Goal: Task Accomplishment & Management: Complete application form

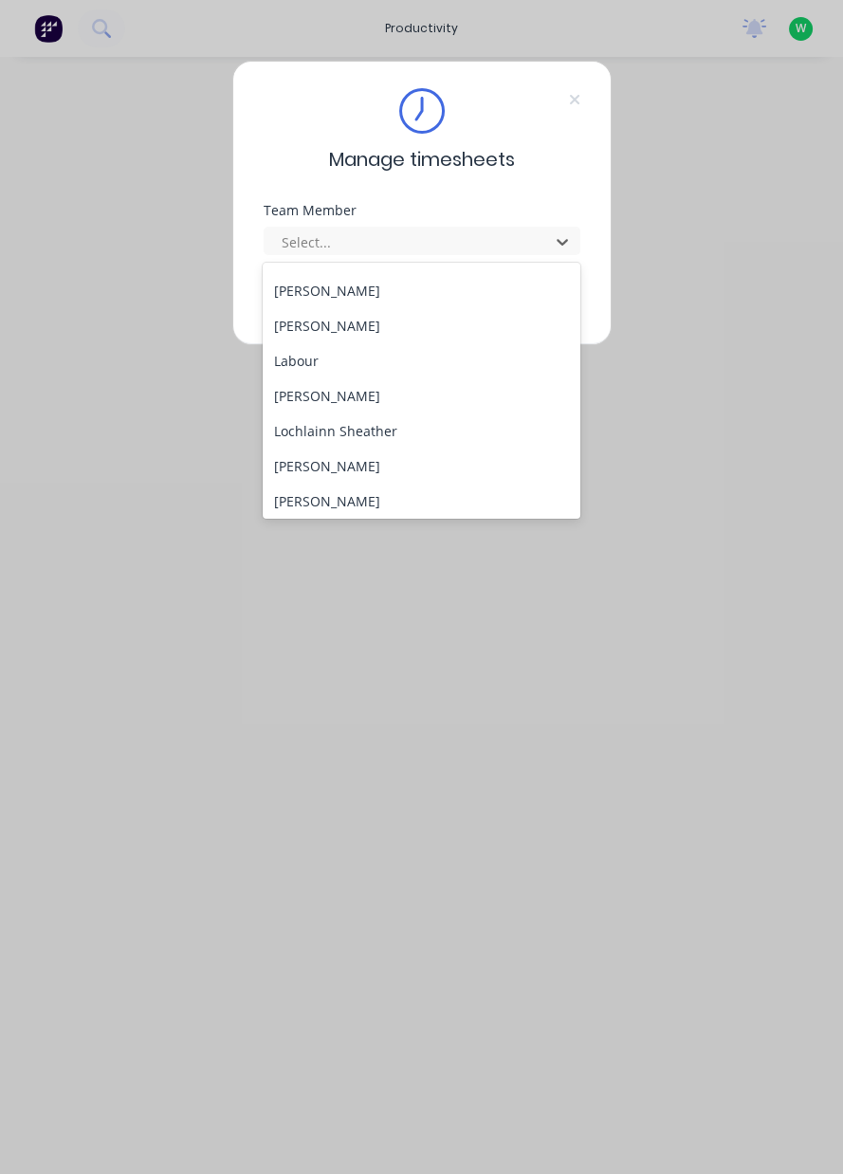
scroll to position [414, 0]
click at [368, 471] on div "[PERSON_NAME]" at bounding box center [422, 465] width 318 height 35
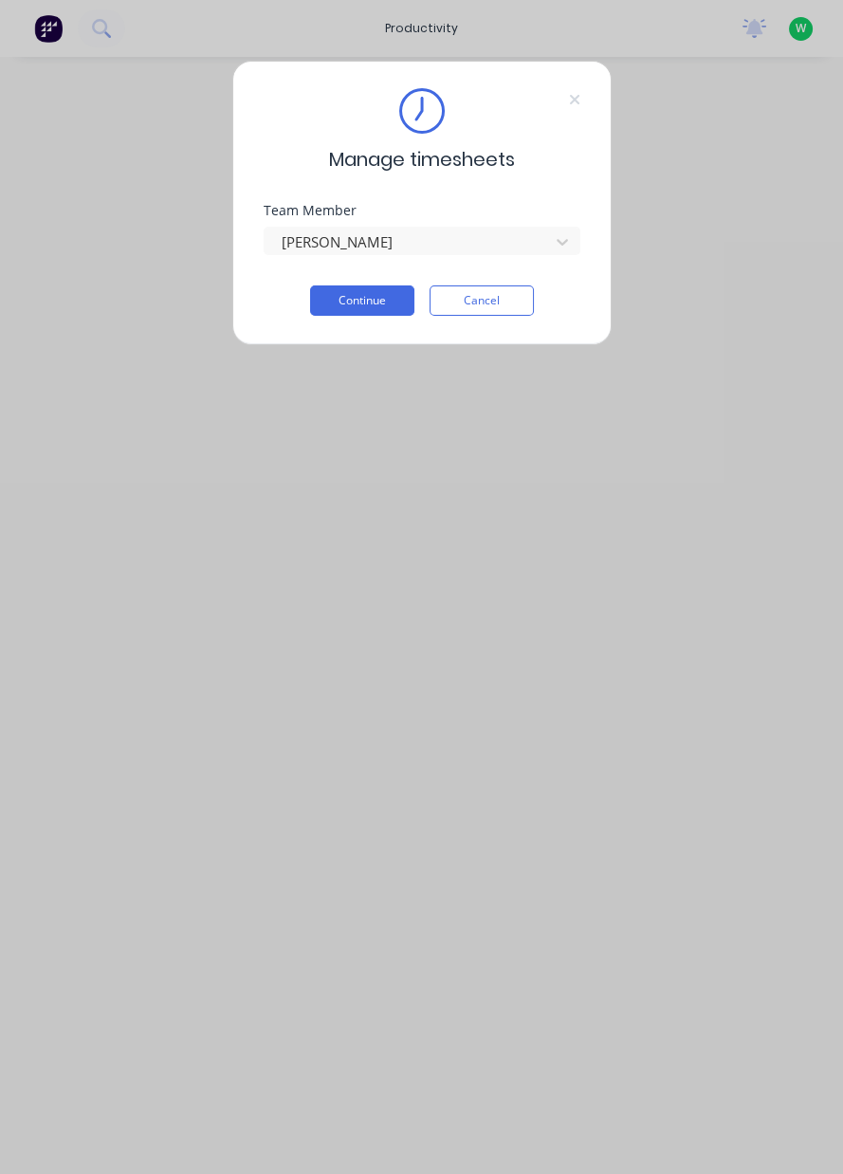
click at [384, 305] on button "Continue" at bounding box center [362, 300] width 104 height 30
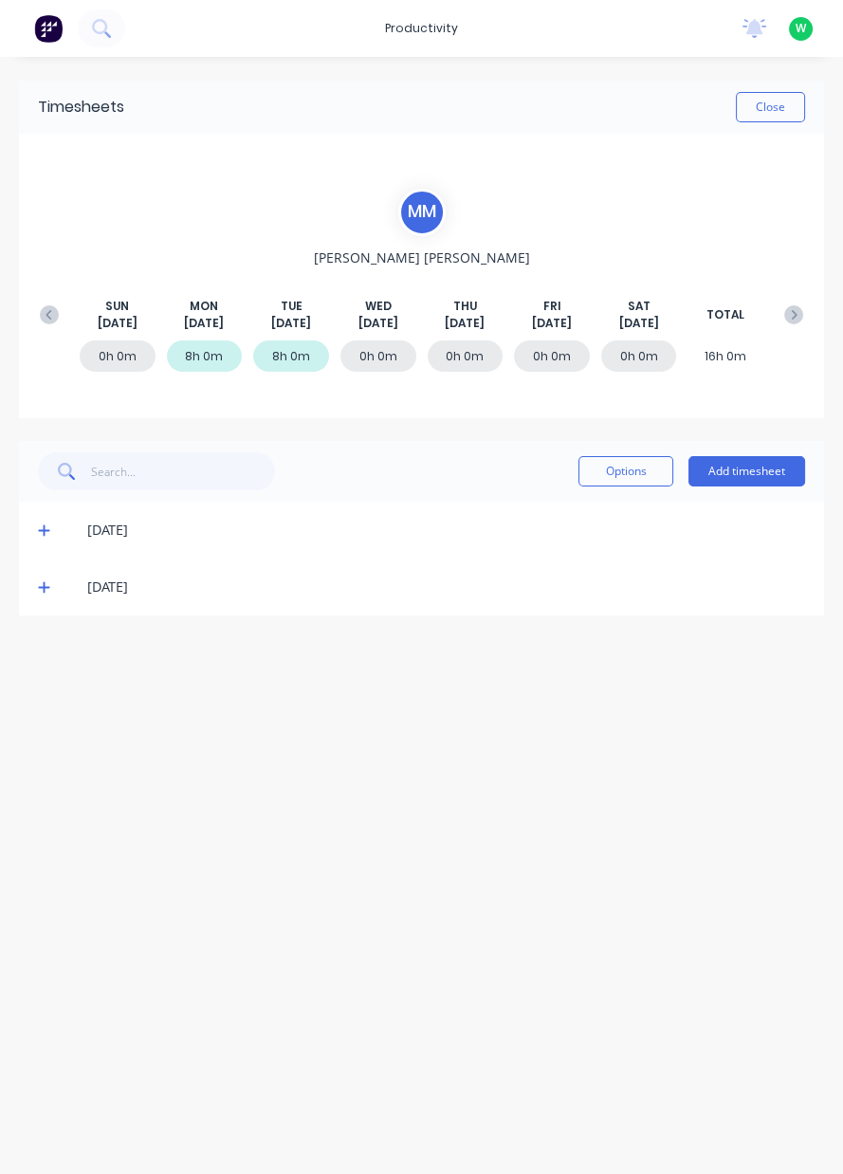
click at [777, 468] on button "Add timesheet" at bounding box center [746, 471] width 117 height 30
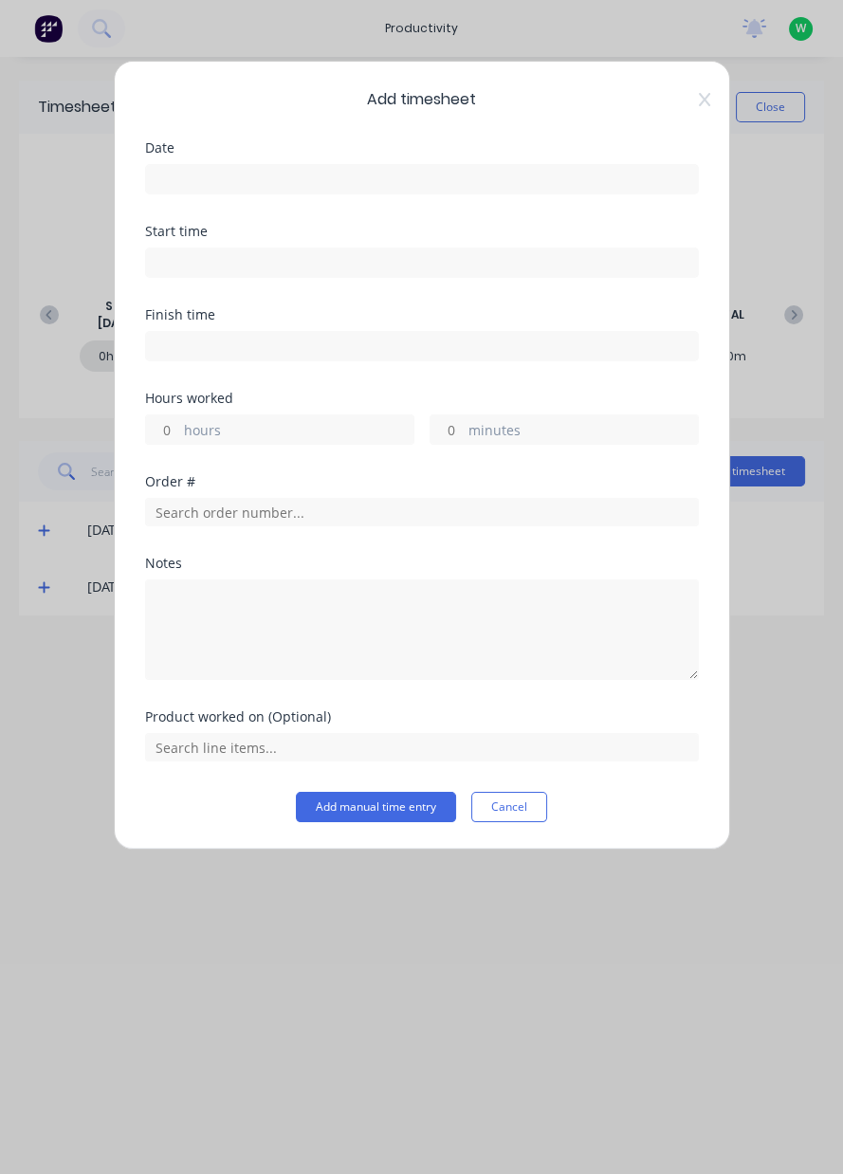
click at [240, 171] on input at bounding box center [422, 179] width 552 height 28
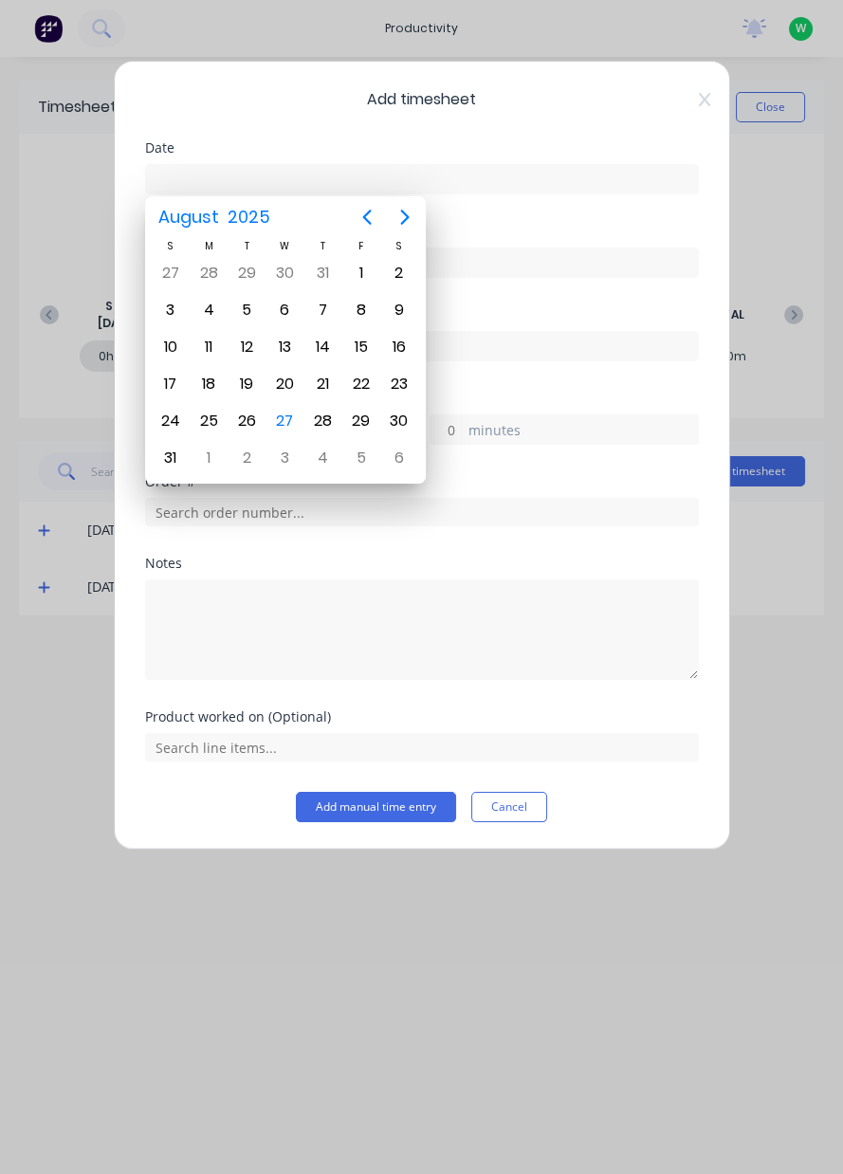
click at [301, 414] on div "27" at bounding box center [284, 421] width 38 height 36
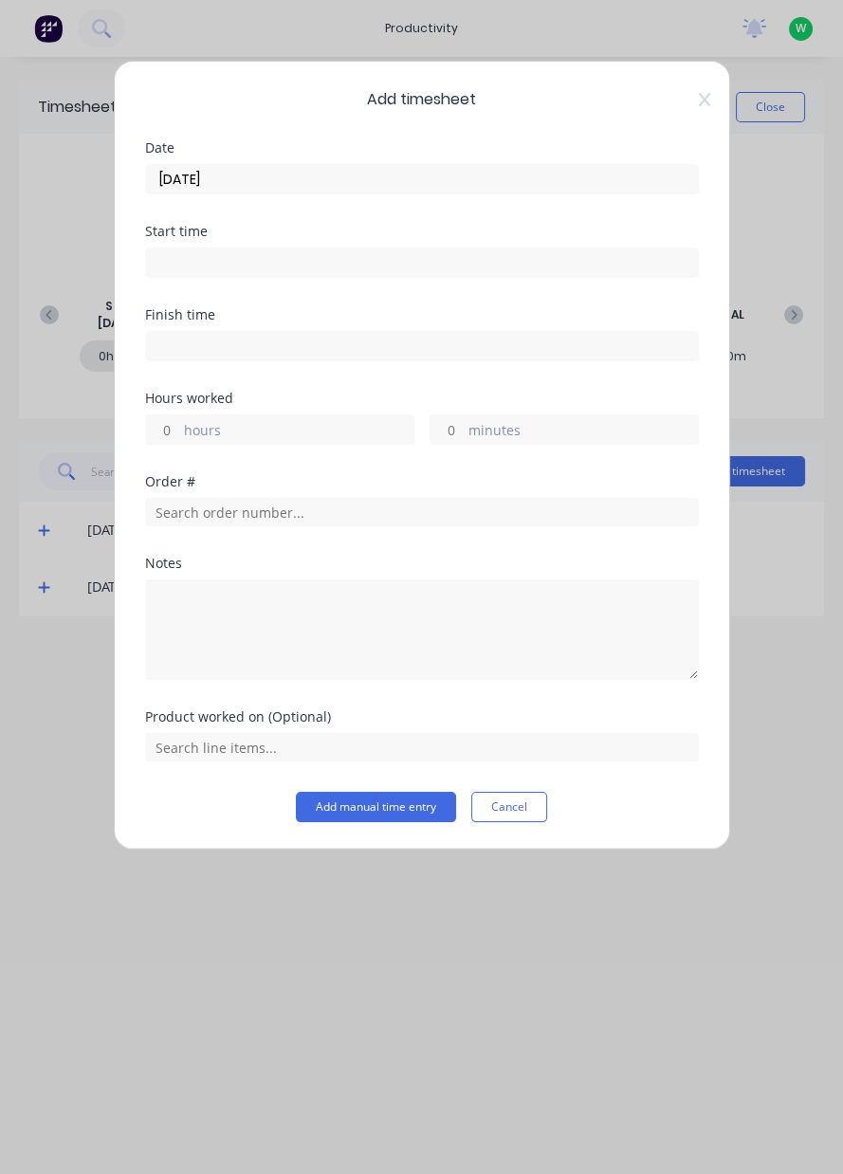
type input "[DATE]"
click at [219, 424] on label "hours" at bounding box center [298, 432] width 229 height 24
click at [179, 424] on input "hours" at bounding box center [162, 429] width 33 height 28
type input "4"
click at [194, 506] on input "text" at bounding box center [422, 512] width 554 height 28
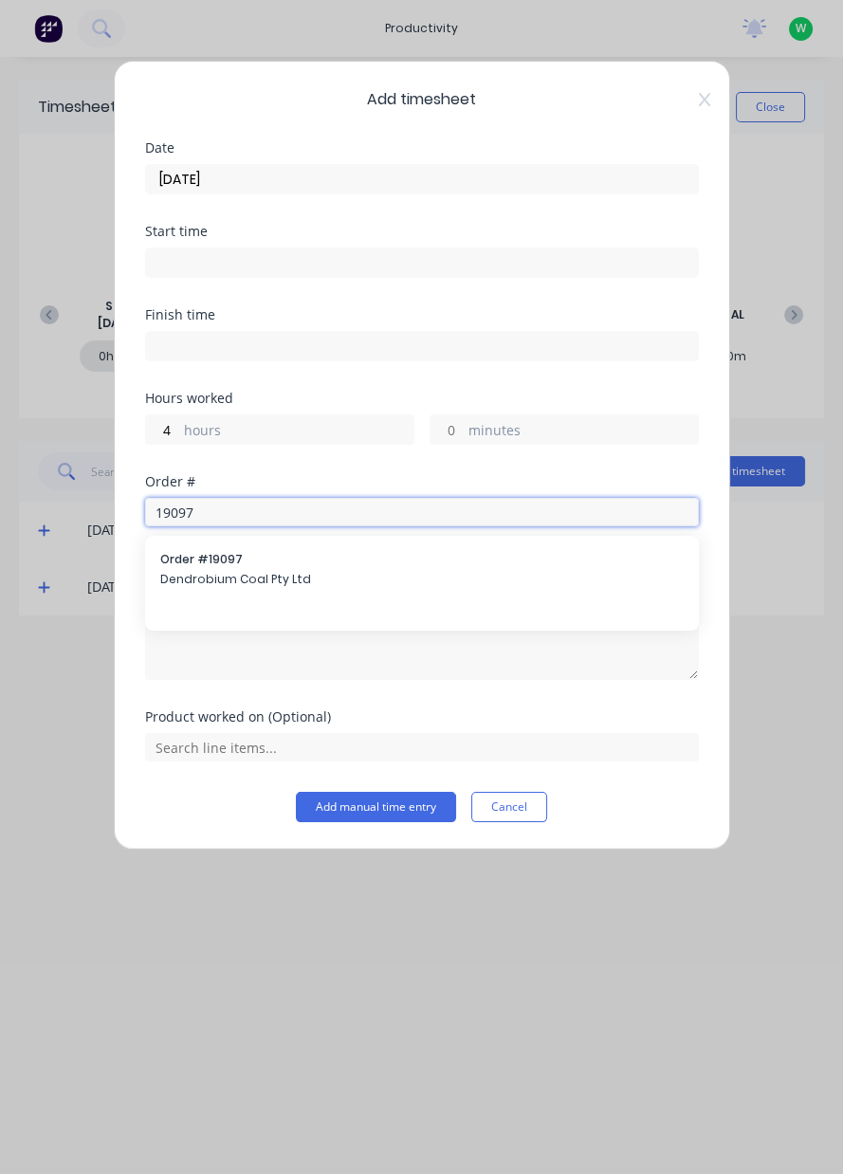
type input "19097"
click at [224, 571] on span "Dendrobium Coal Pty Ltd" at bounding box center [421, 579] width 523 height 17
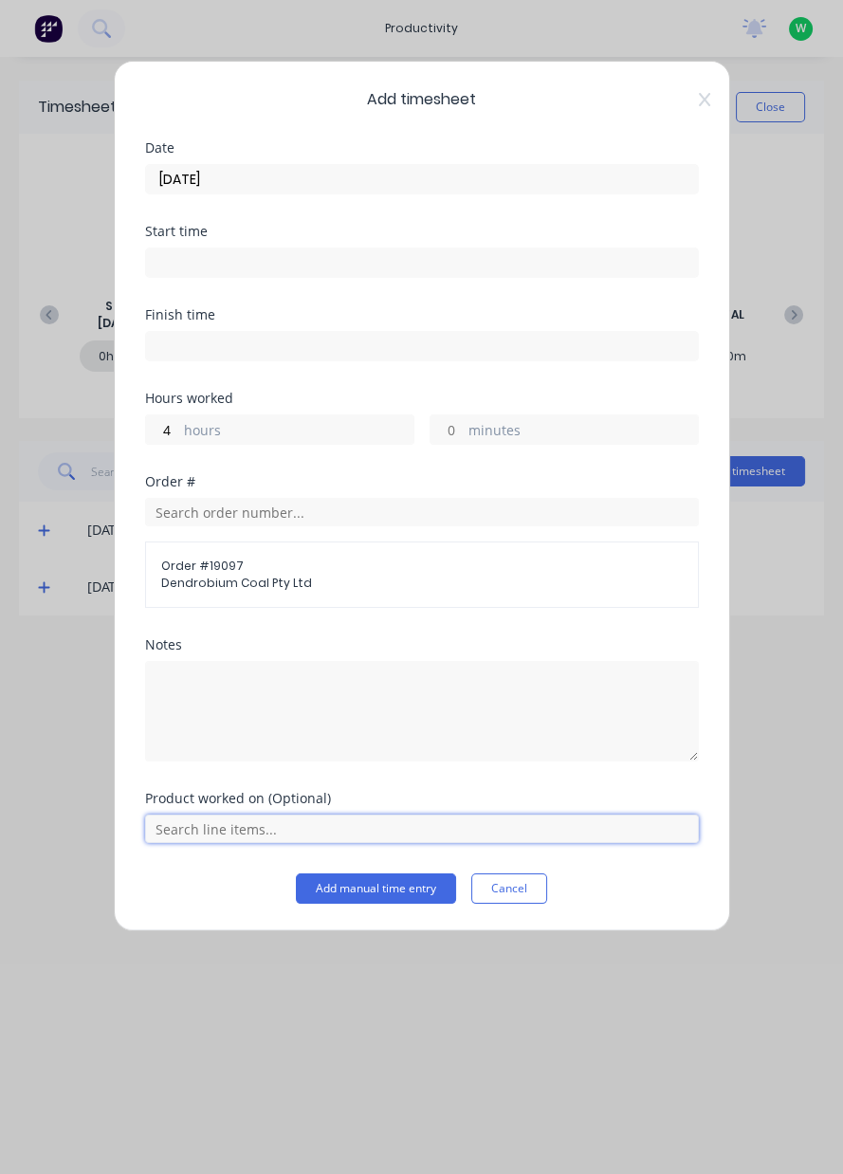
click at [269, 830] on input "text" at bounding box center [422, 829] width 554 height 28
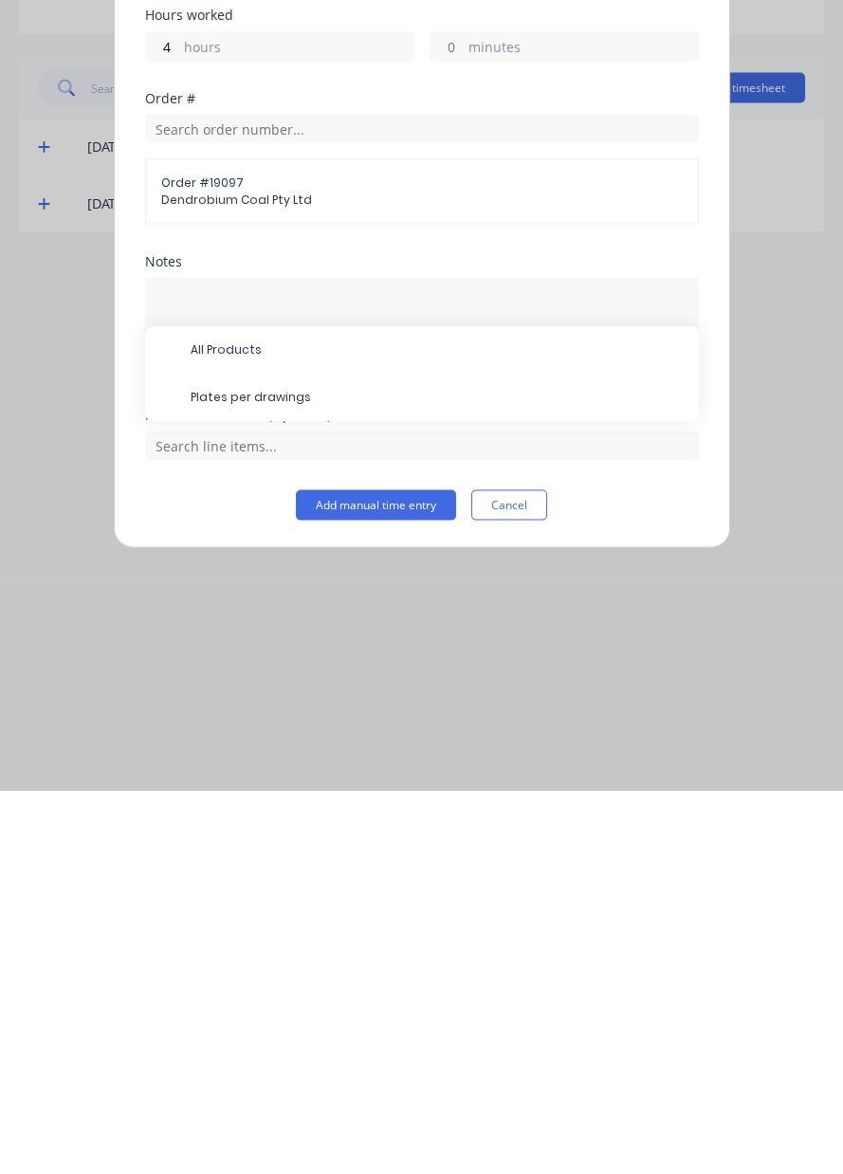
click at [294, 783] on span "Plates per drawings" at bounding box center [437, 781] width 493 height 17
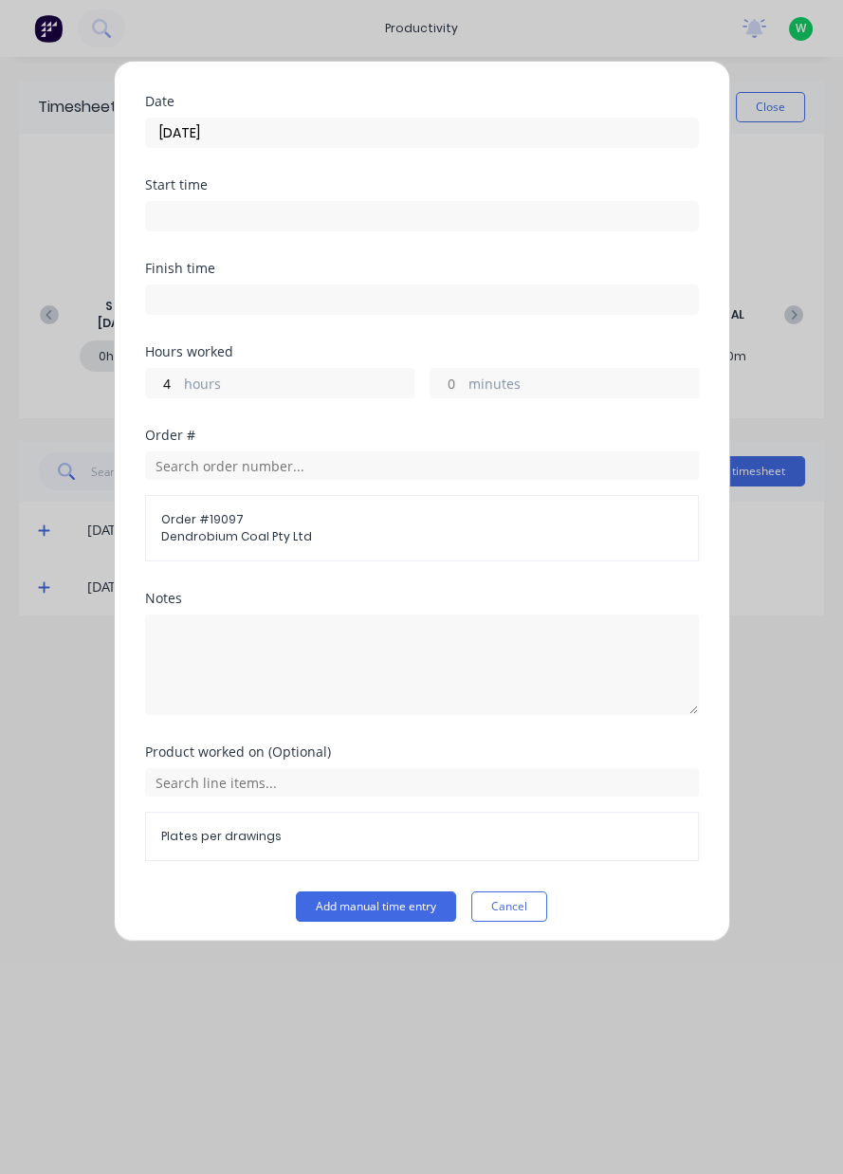
scroll to position [46, 0]
click at [395, 903] on button "Add manual time entry" at bounding box center [376, 907] width 160 height 30
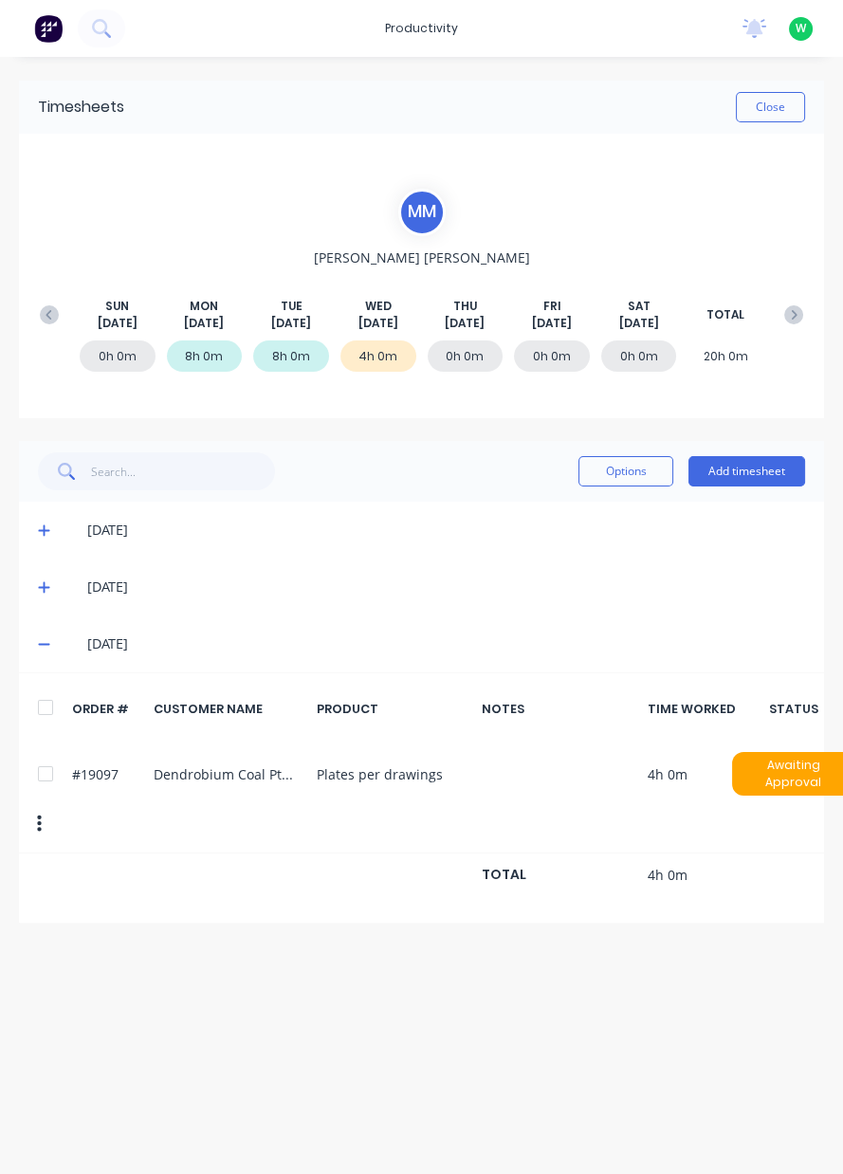
click at [778, 466] on button "Add timesheet" at bounding box center [746, 471] width 117 height 30
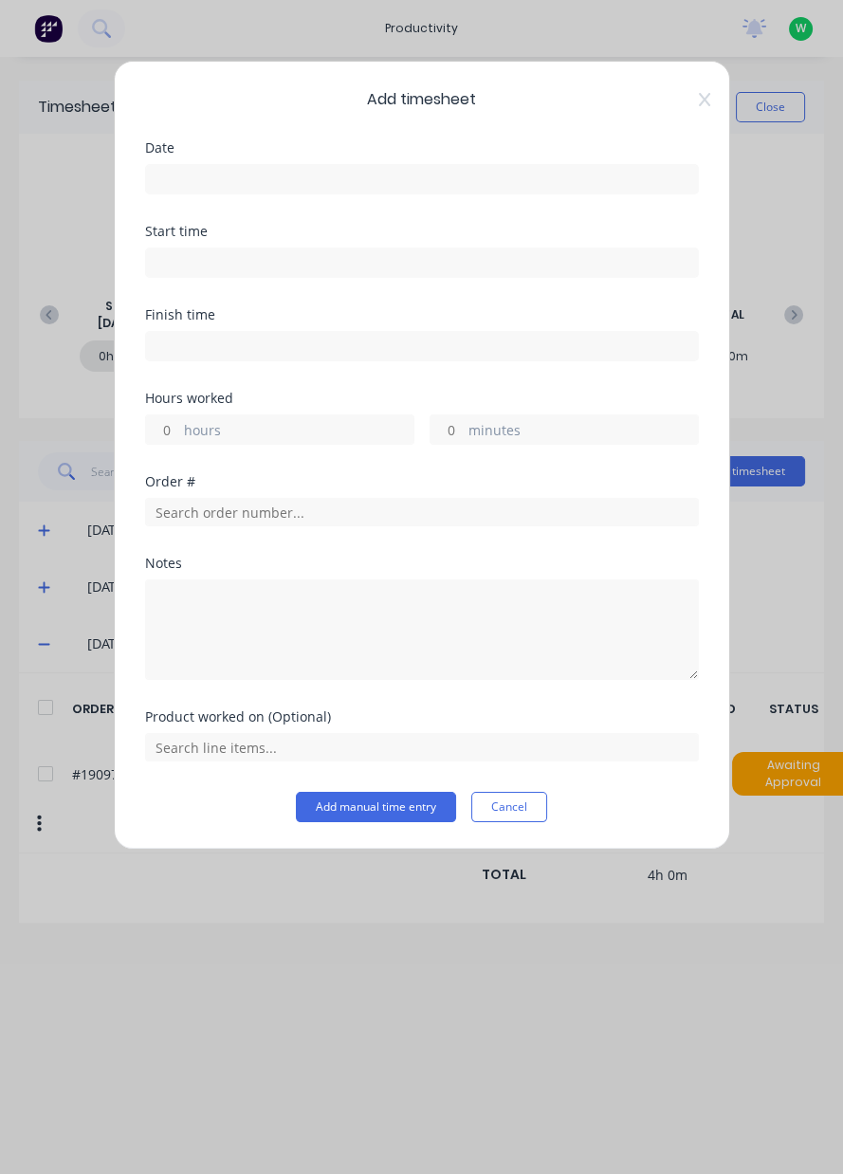
click at [194, 170] on input at bounding box center [422, 179] width 552 height 28
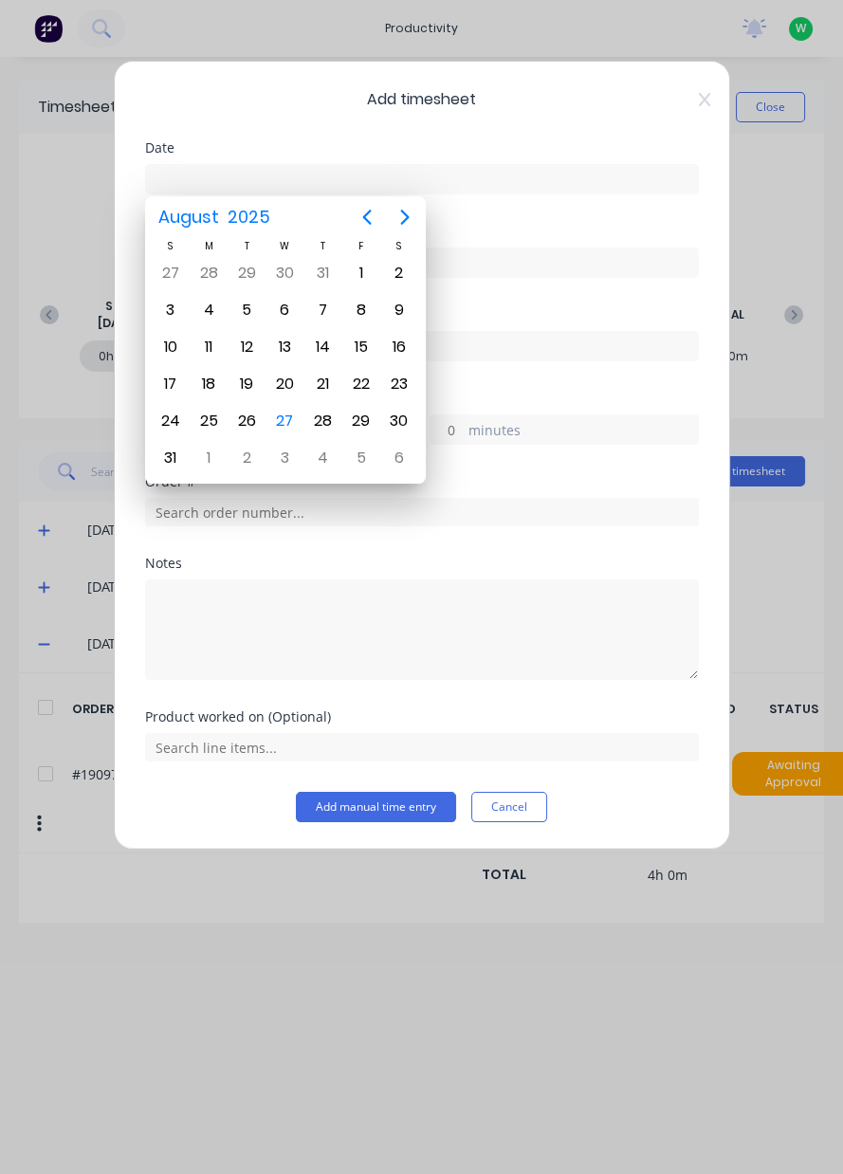
click at [292, 415] on div "27" at bounding box center [284, 421] width 28 height 28
type input "[DATE]"
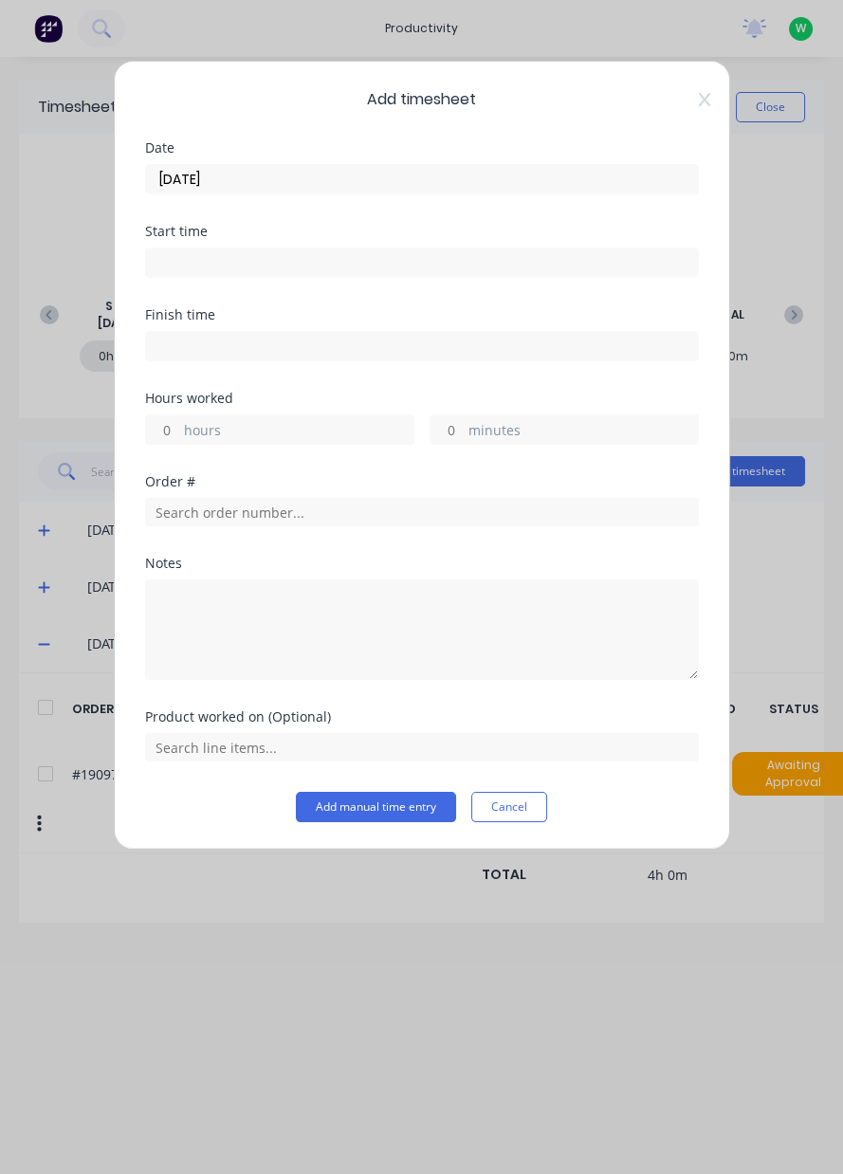
click at [236, 425] on label "hours" at bounding box center [298, 432] width 229 height 24
click at [179, 425] on input "hours" at bounding box center [162, 429] width 33 height 28
type input "4"
click at [232, 504] on input "text" at bounding box center [422, 512] width 554 height 28
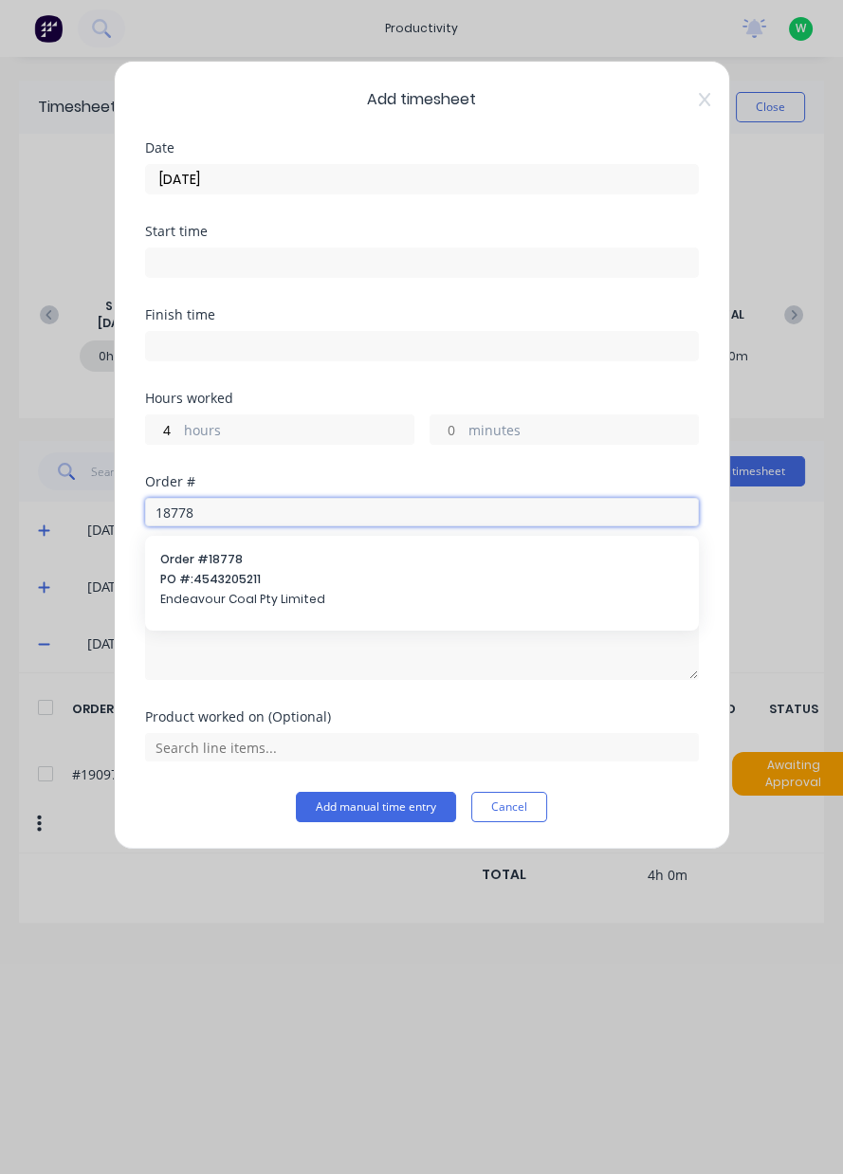
type input "18778"
click at [233, 571] on span "PO #: 4543205211" at bounding box center [421, 579] width 523 height 17
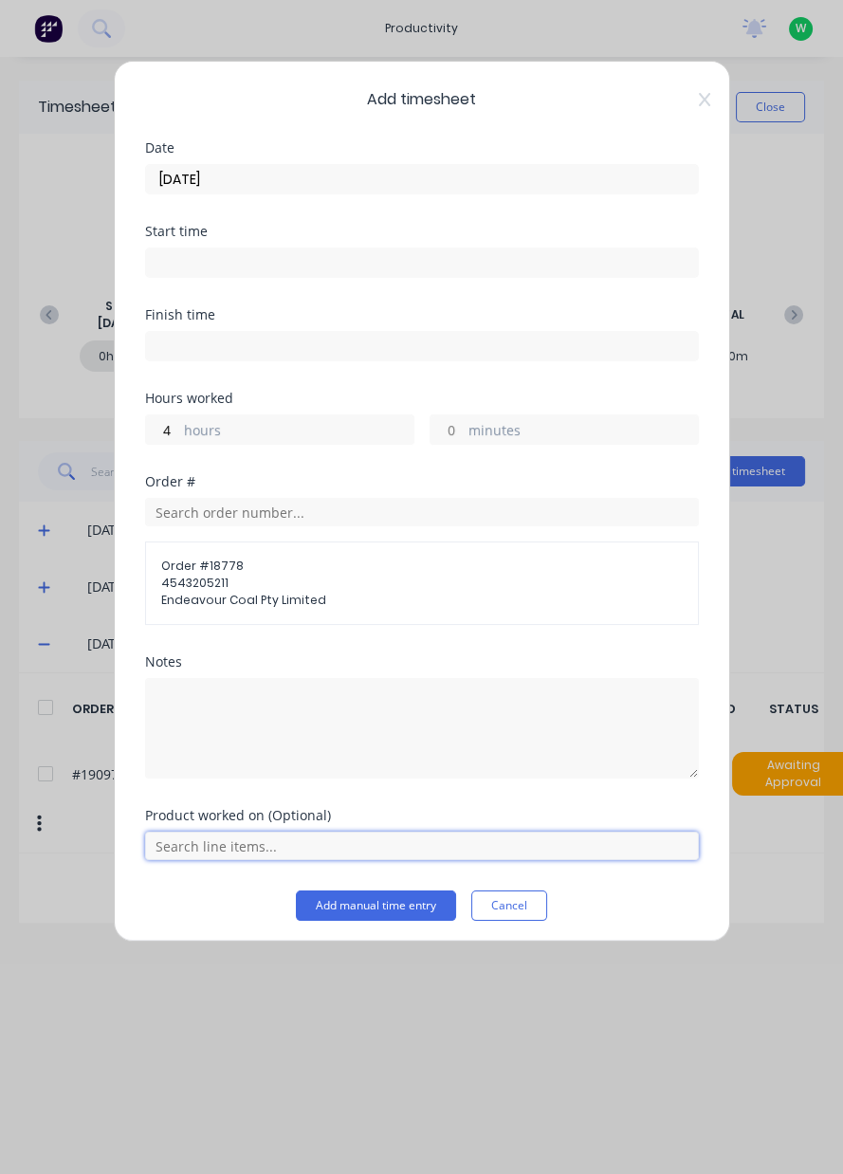
click at [263, 849] on input "text" at bounding box center [422, 846] width 554 height 28
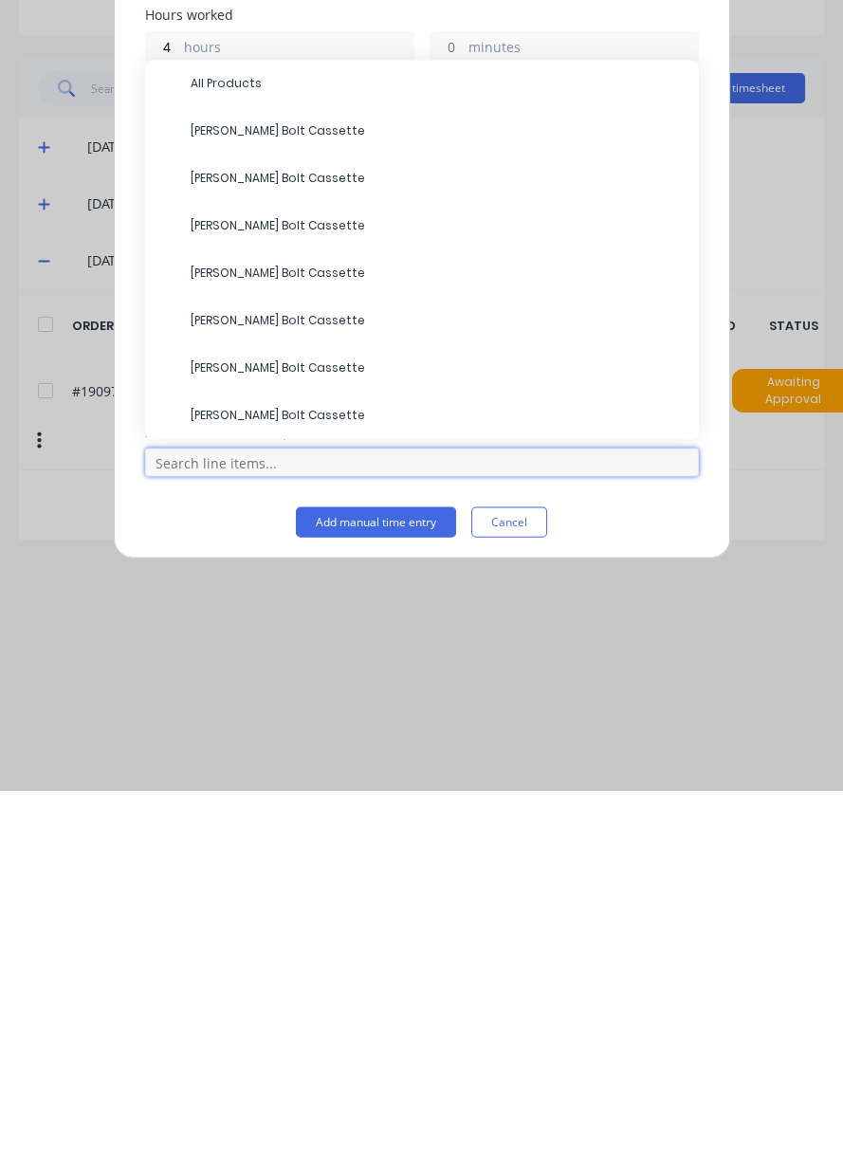
scroll to position [64, 0]
click at [310, 799] on span "RH Miner Bolt Cassette" at bounding box center [437, 798] width 493 height 17
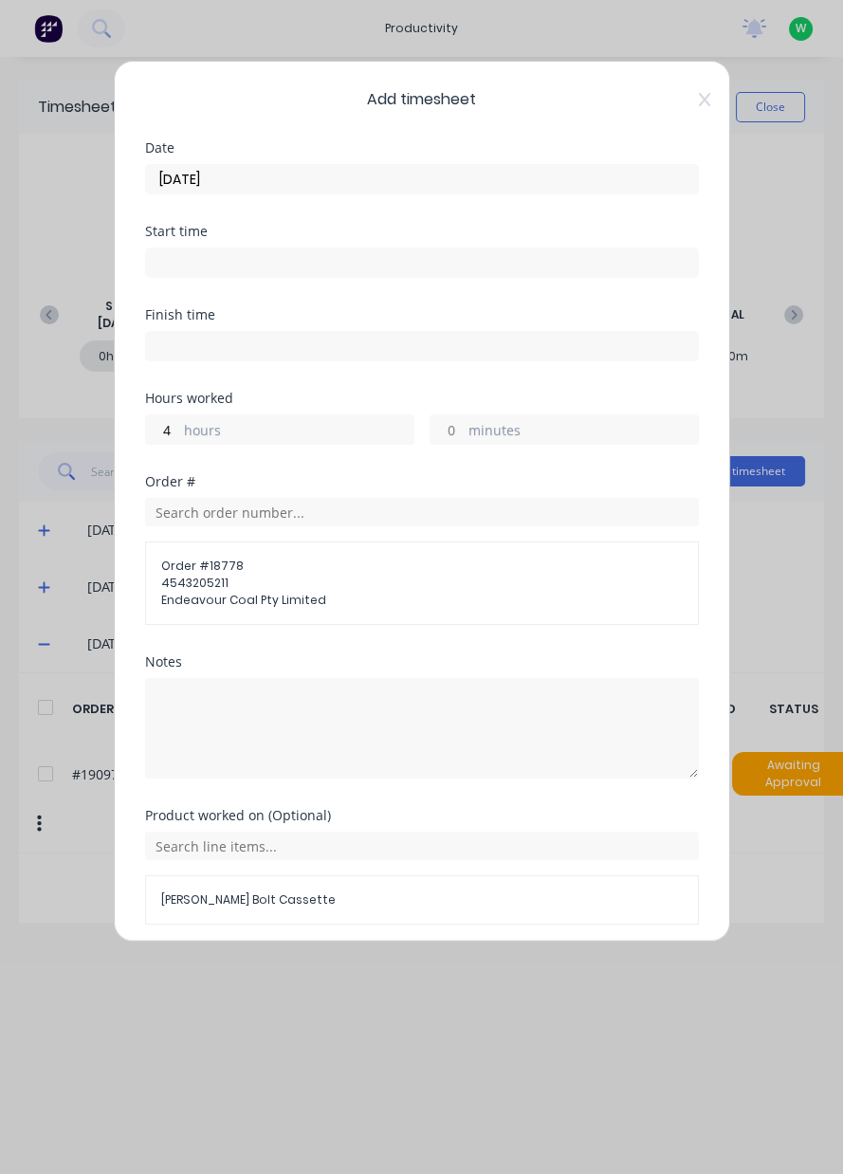
scroll to position [67, 0]
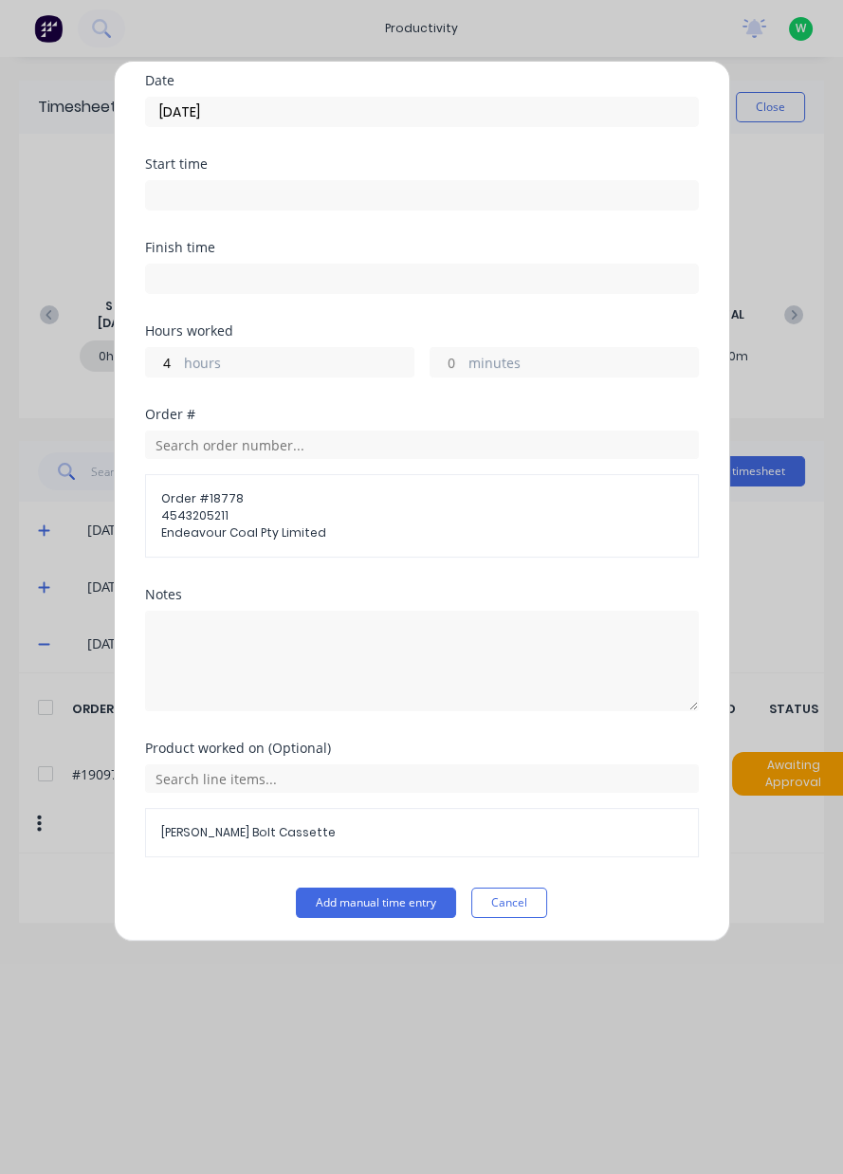
click at [422, 900] on button "Add manual time entry" at bounding box center [376, 903] width 160 height 30
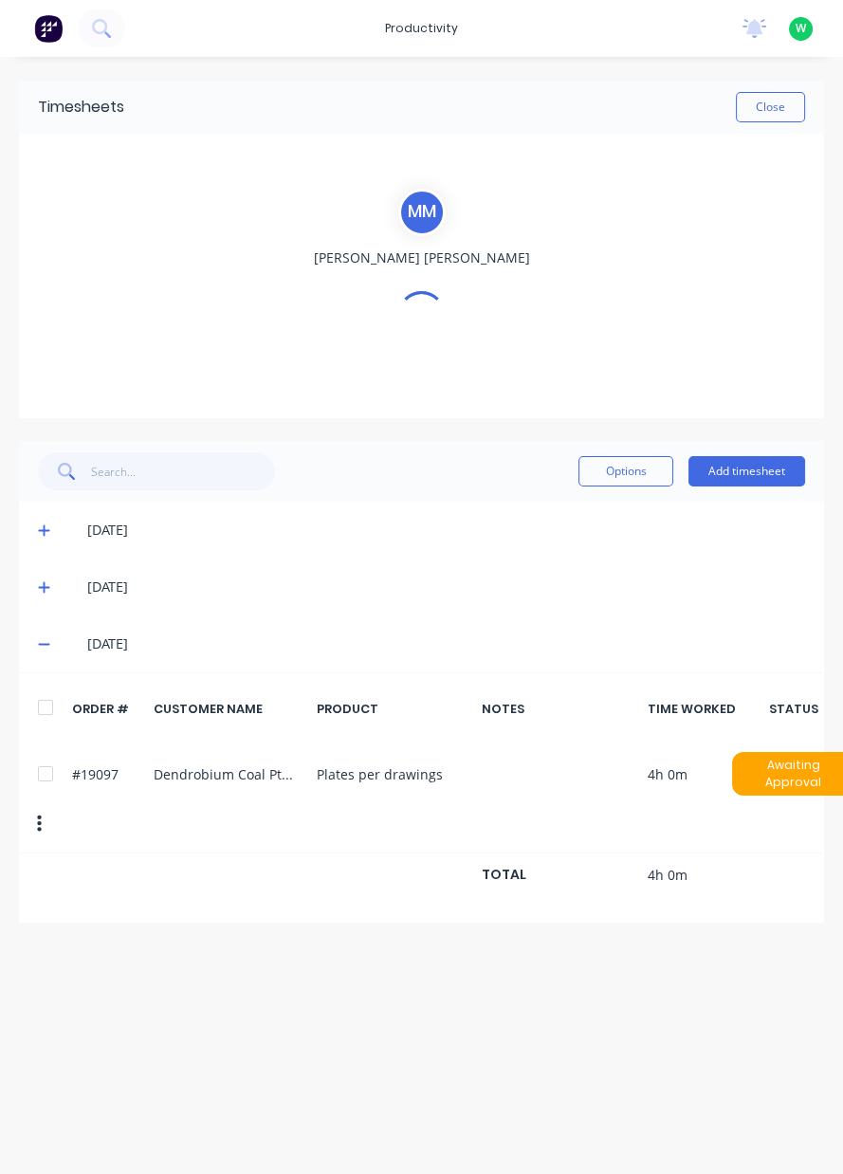
scroll to position [0, 0]
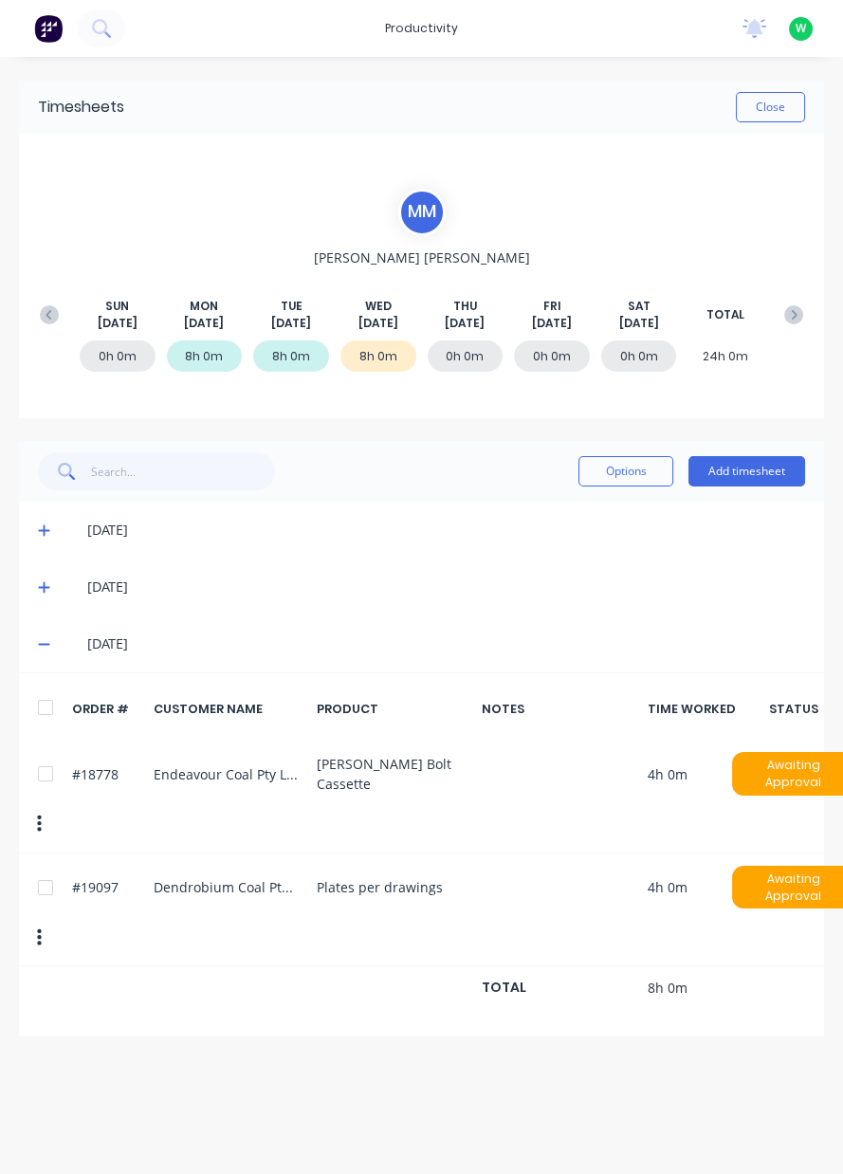
click at [779, 108] on button "Close" at bounding box center [770, 107] width 69 height 30
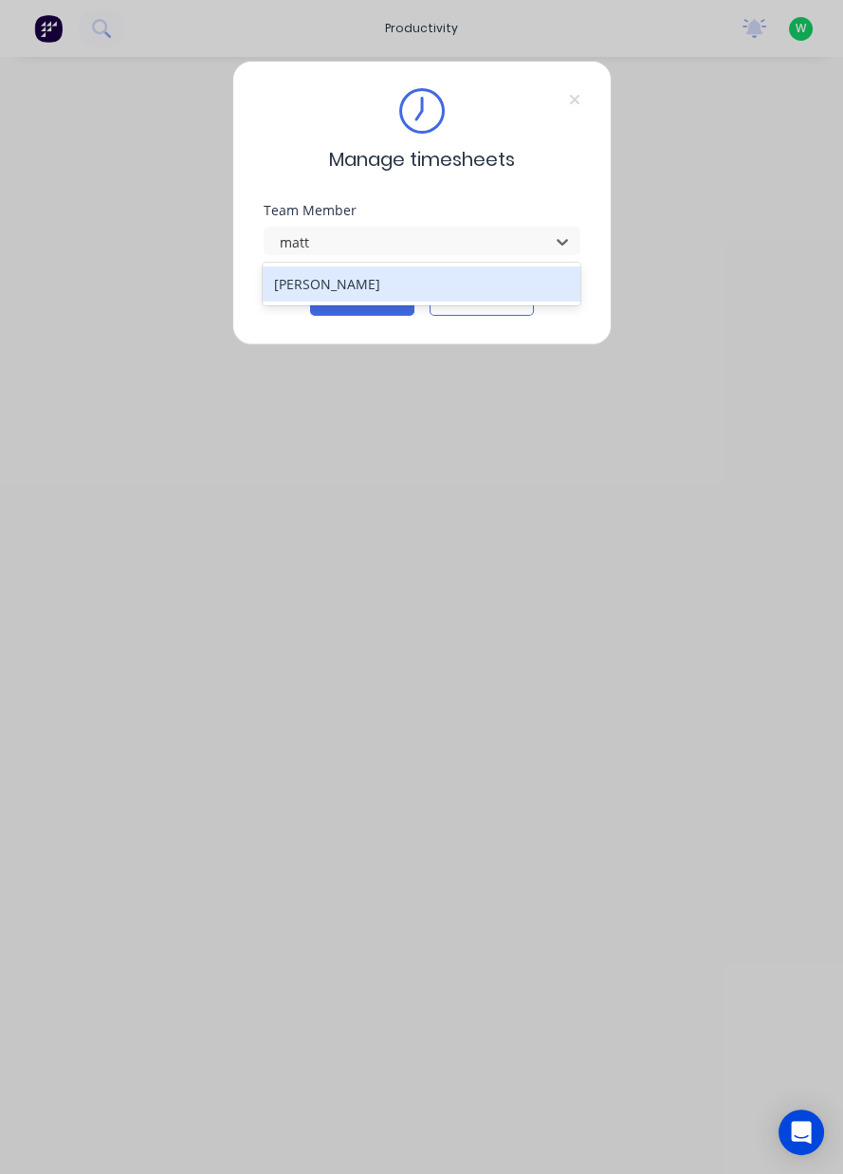
click at [452, 289] on div "[PERSON_NAME]" at bounding box center [422, 283] width 318 height 35
type input "matt"
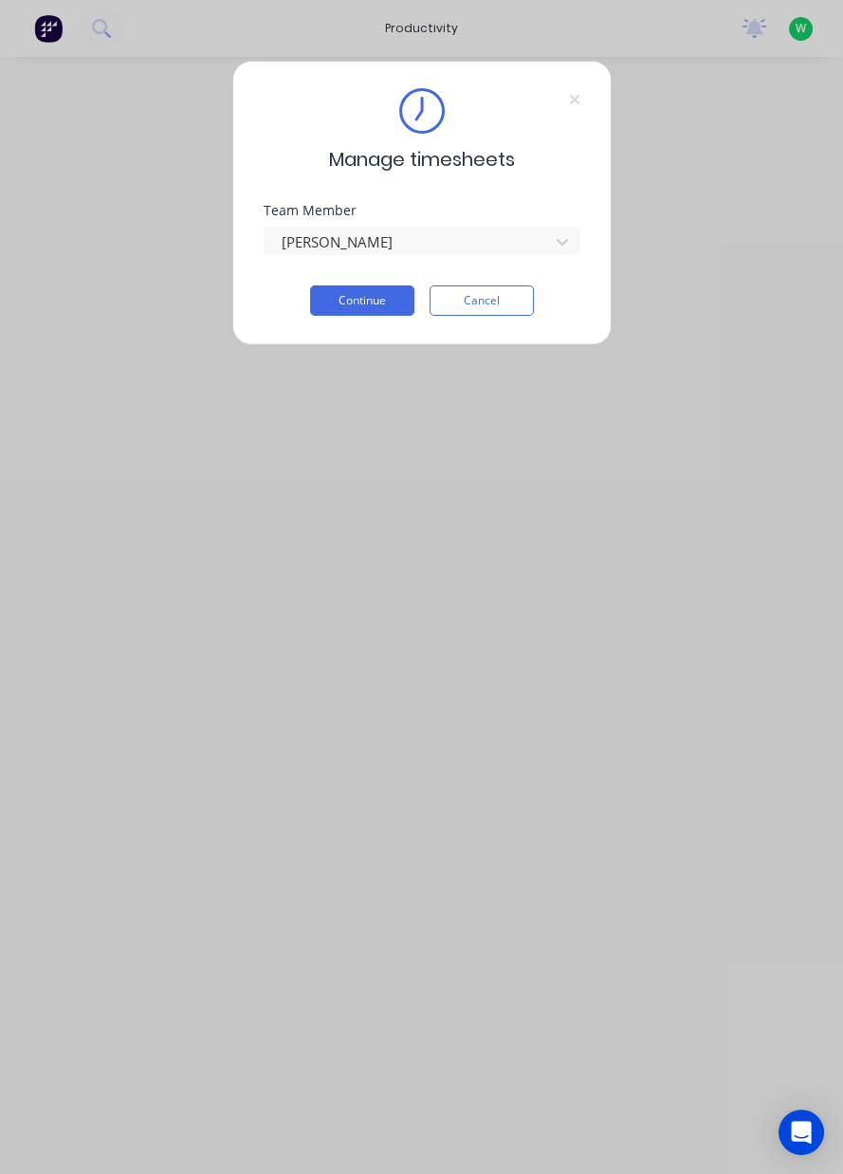
click at [380, 305] on button "Continue" at bounding box center [362, 300] width 104 height 30
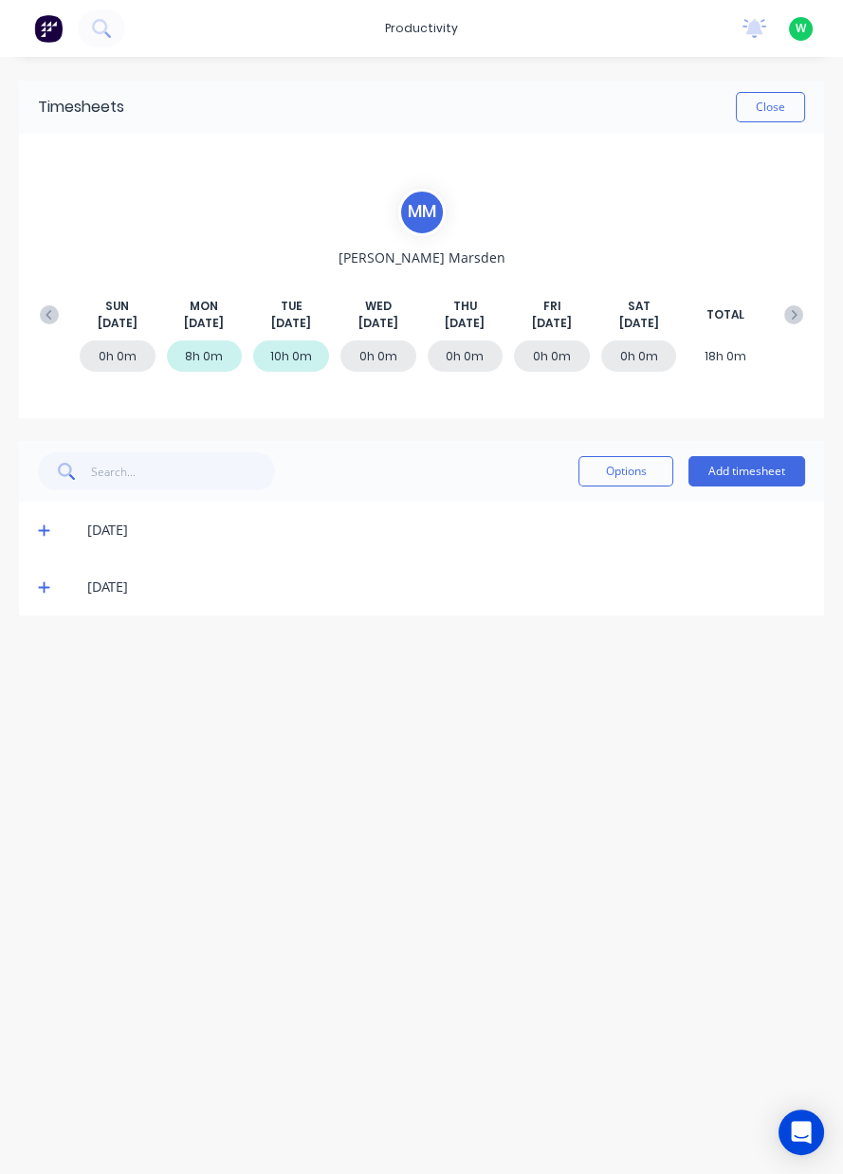
click at [740, 467] on button "Add timesheet" at bounding box center [746, 471] width 117 height 30
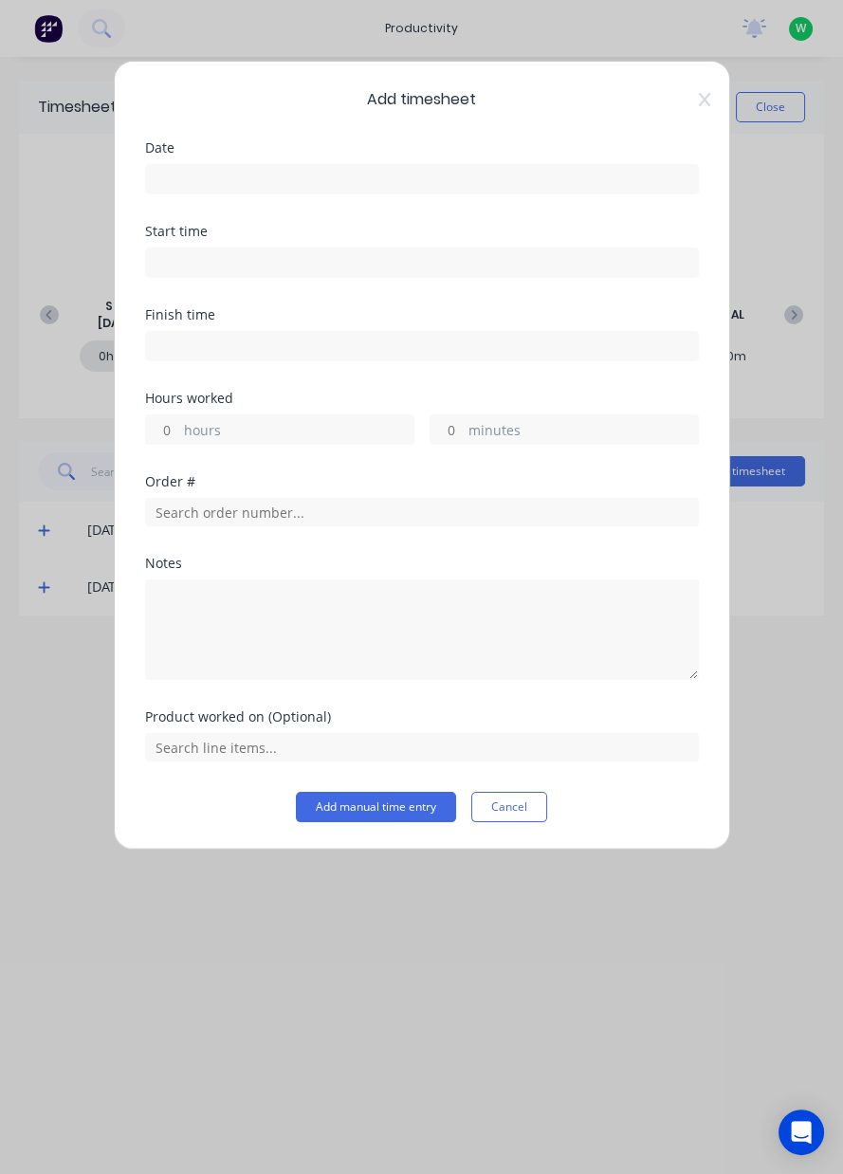
click at [454, 171] on input at bounding box center [422, 179] width 552 height 28
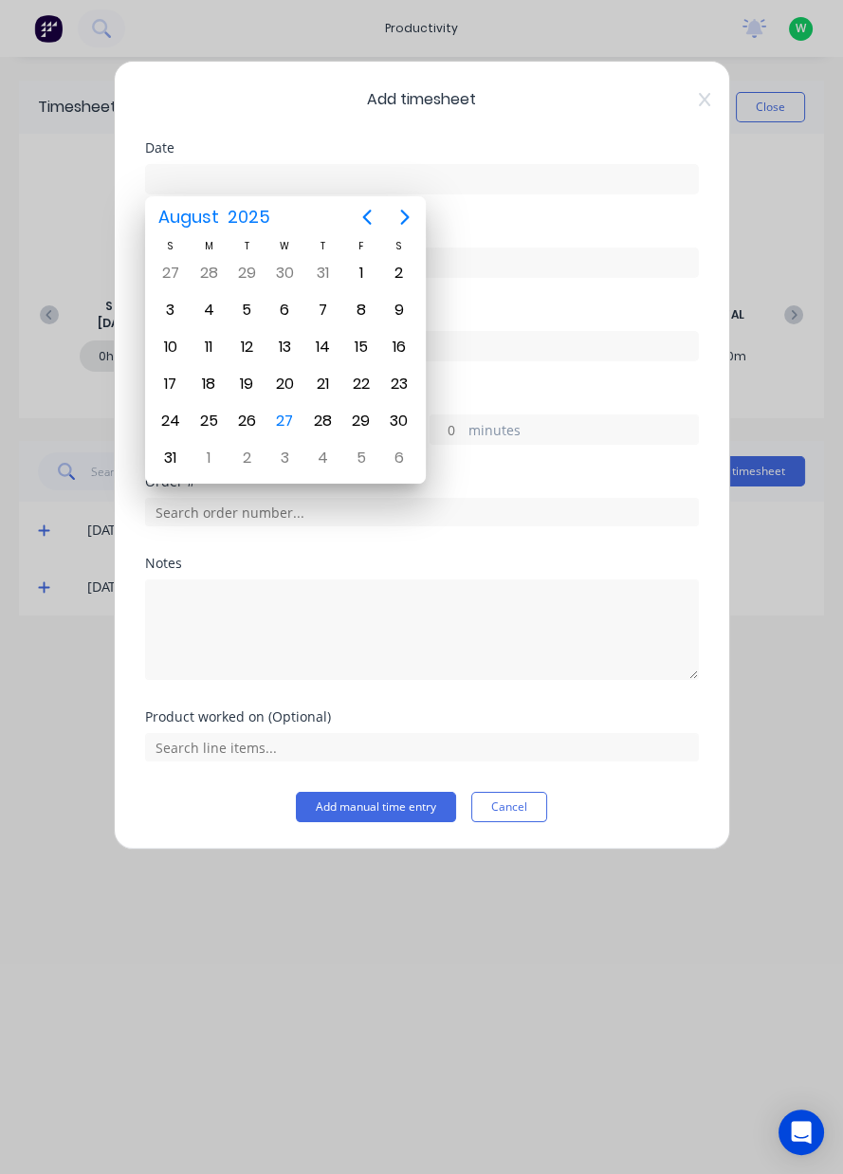
click at [288, 413] on div "27" at bounding box center [284, 421] width 28 height 28
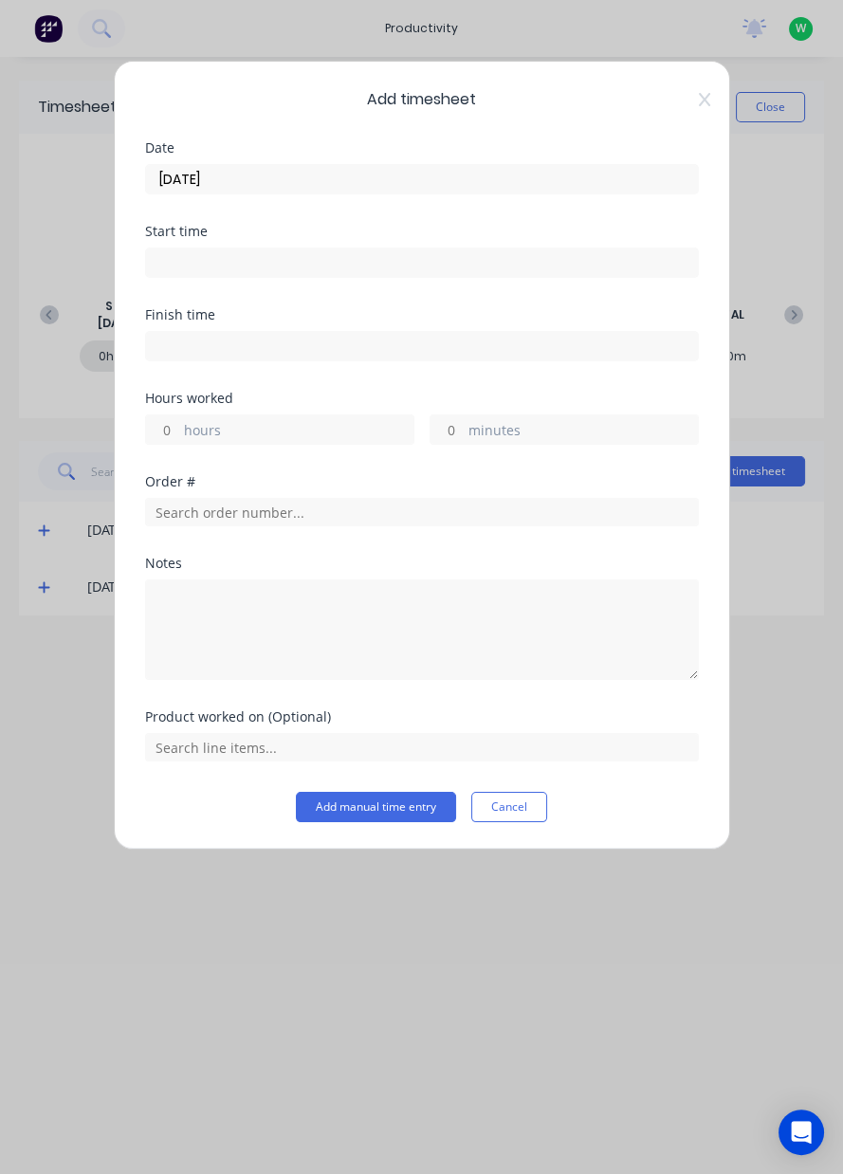
type input "[DATE]"
click at [333, 420] on label "hours" at bounding box center [298, 432] width 229 height 24
click at [179, 419] on input "hours" at bounding box center [162, 429] width 33 height 28
type input "8"
click at [450, 509] on input "text" at bounding box center [422, 512] width 554 height 28
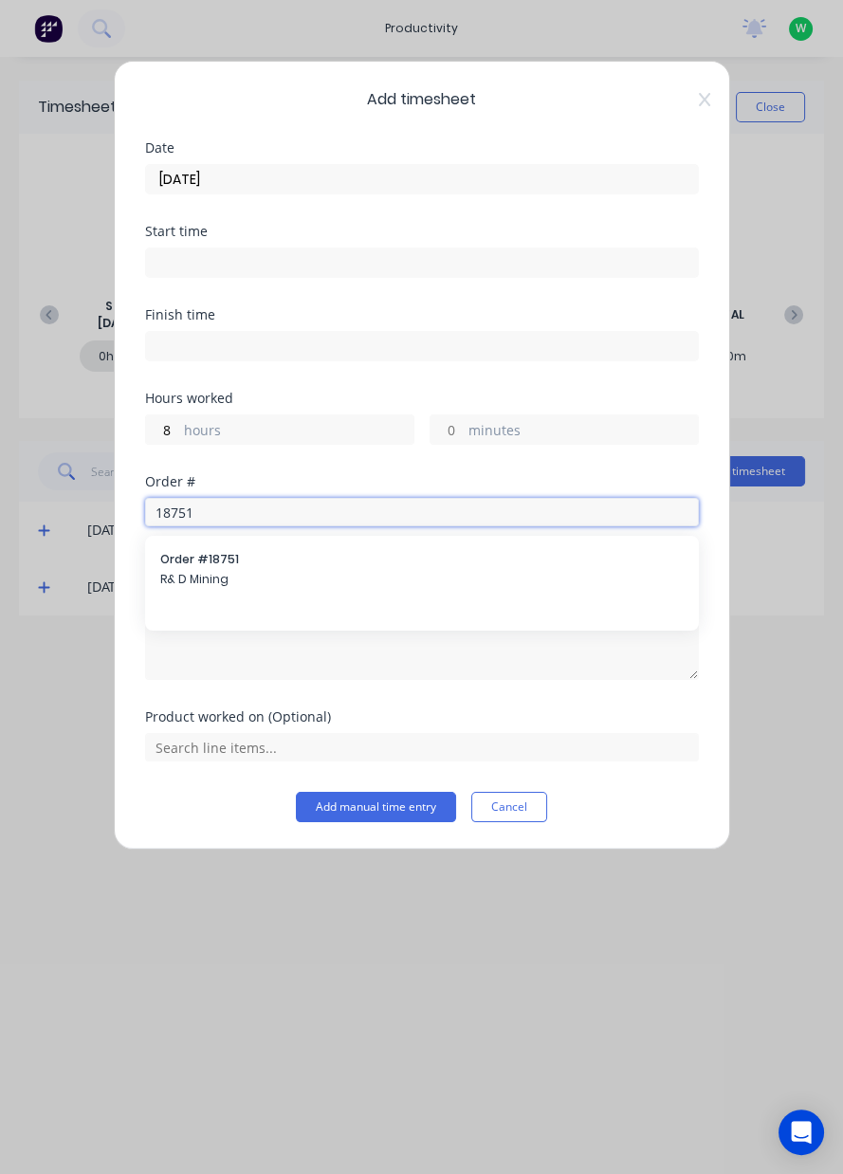
type input "18751"
click at [259, 565] on span "Order # 18751" at bounding box center [421, 559] width 523 height 17
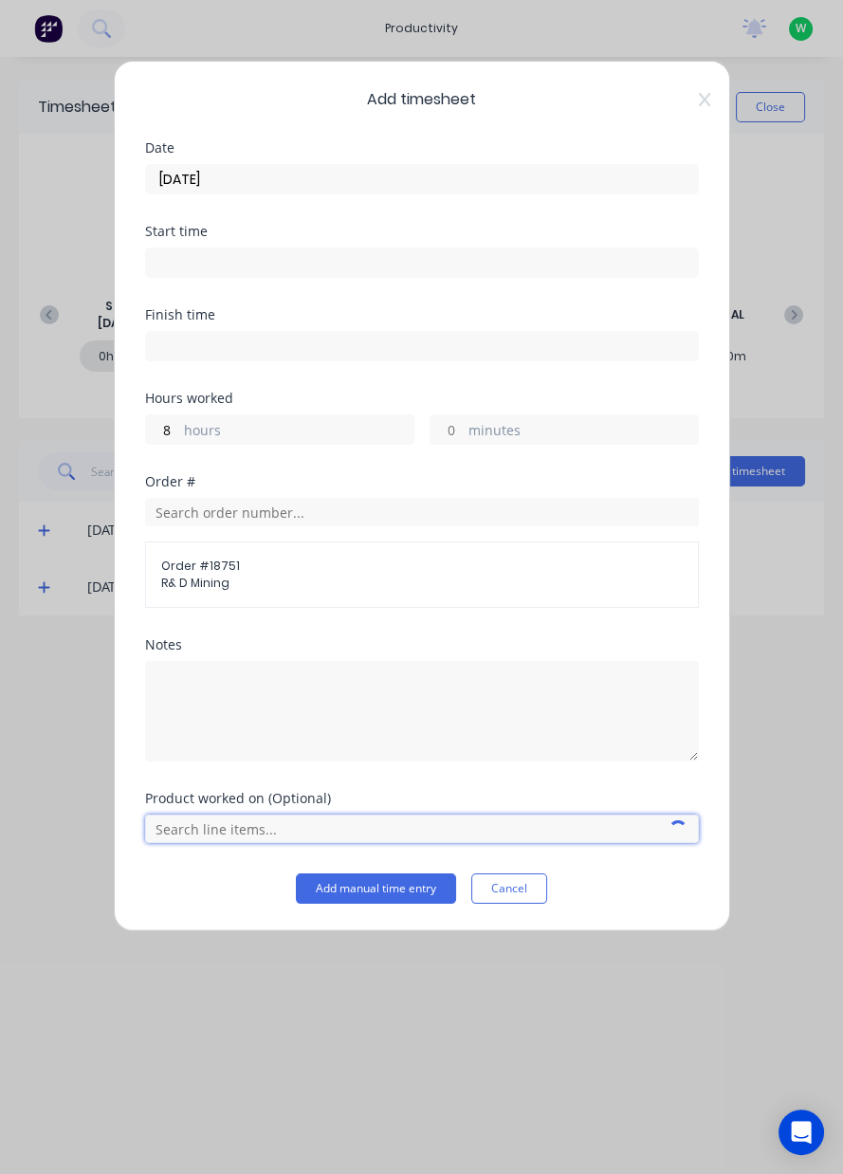
click at [260, 826] on input "text" at bounding box center [422, 829] width 554 height 28
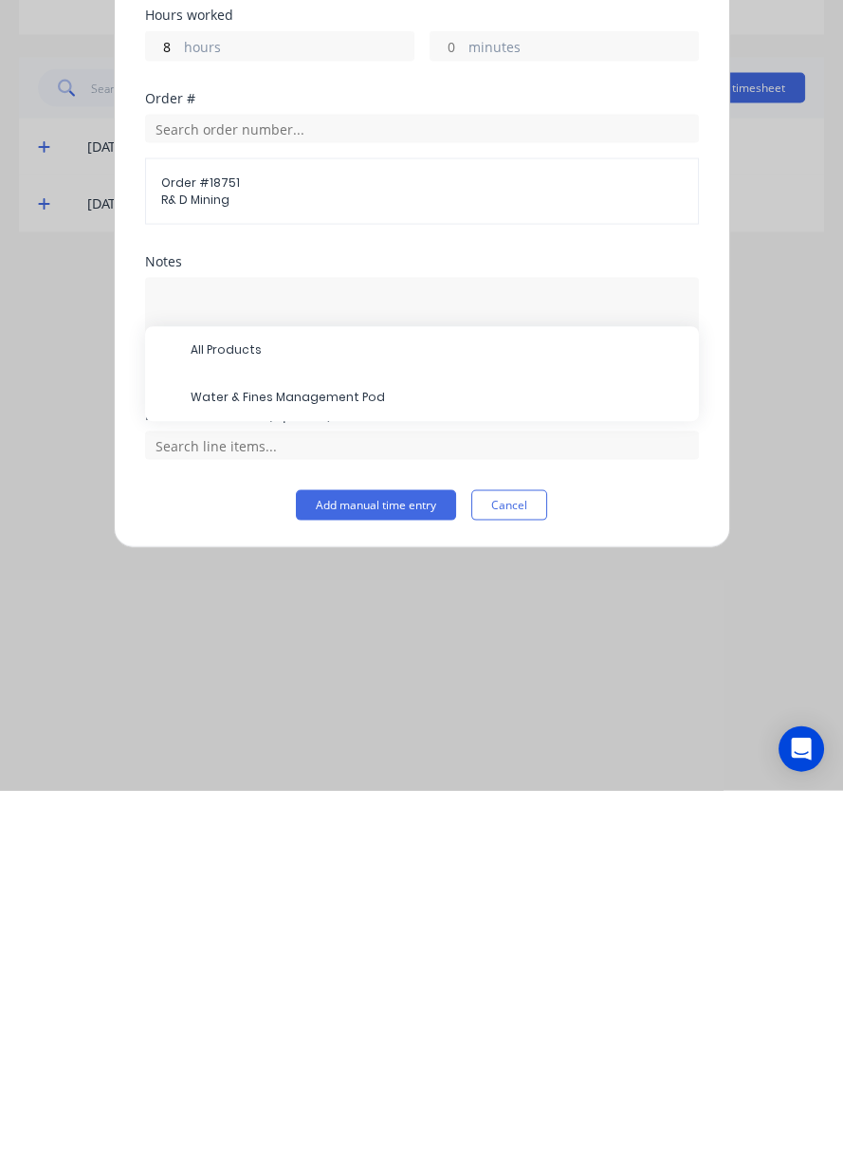
click at [284, 773] on span "Water & Fines Management Pod" at bounding box center [437, 781] width 493 height 17
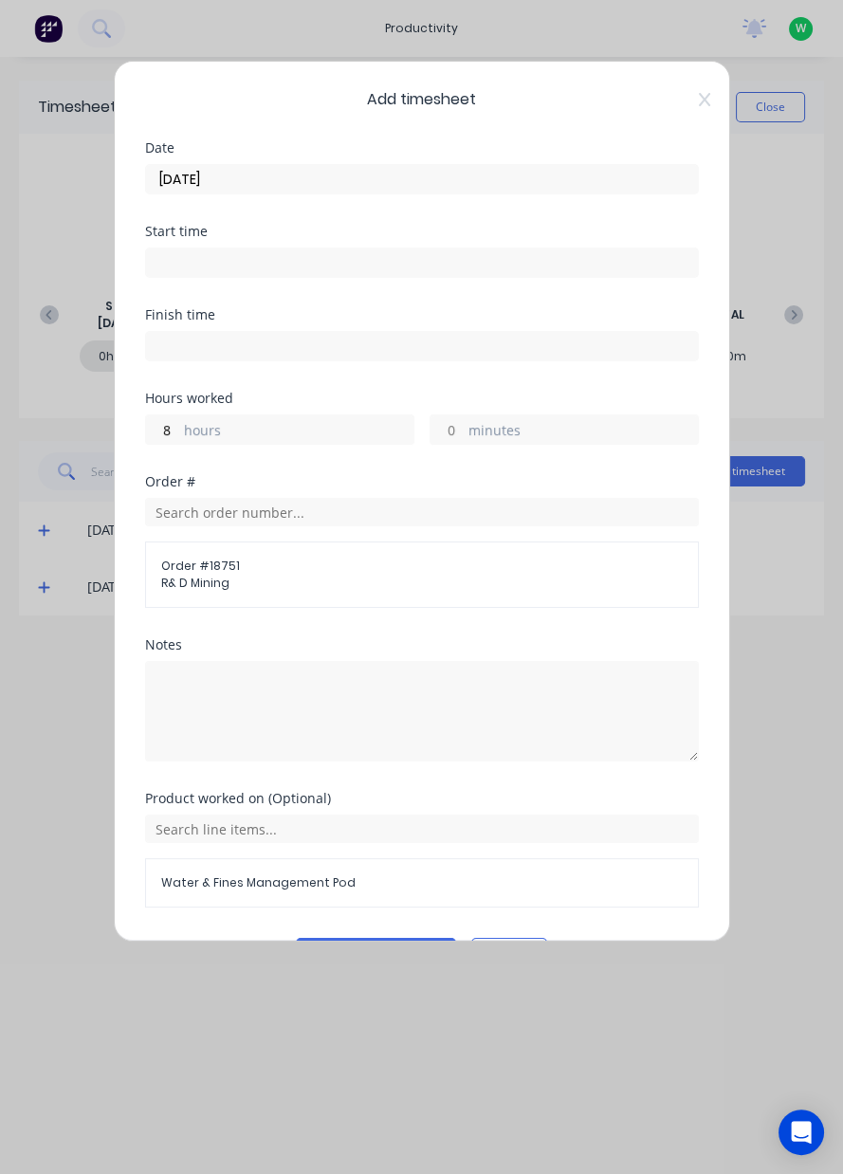
scroll to position [50, 0]
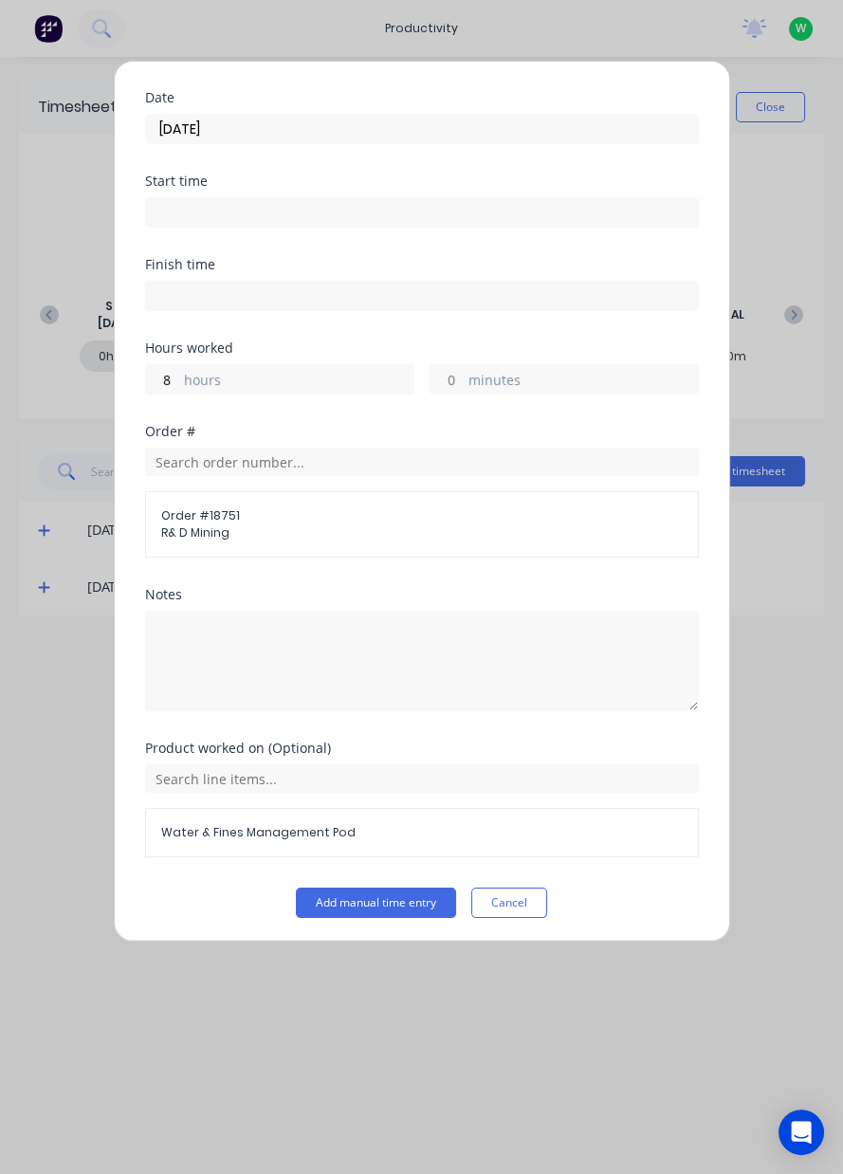
click at [339, 380] on label "hours" at bounding box center [298, 382] width 229 height 24
click at [179, 380] on input "8" at bounding box center [162, 379] width 33 height 28
type input "8"
type input "7"
click at [391, 892] on button "Add manual time entry" at bounding box center [376, 903] width 160 height 30
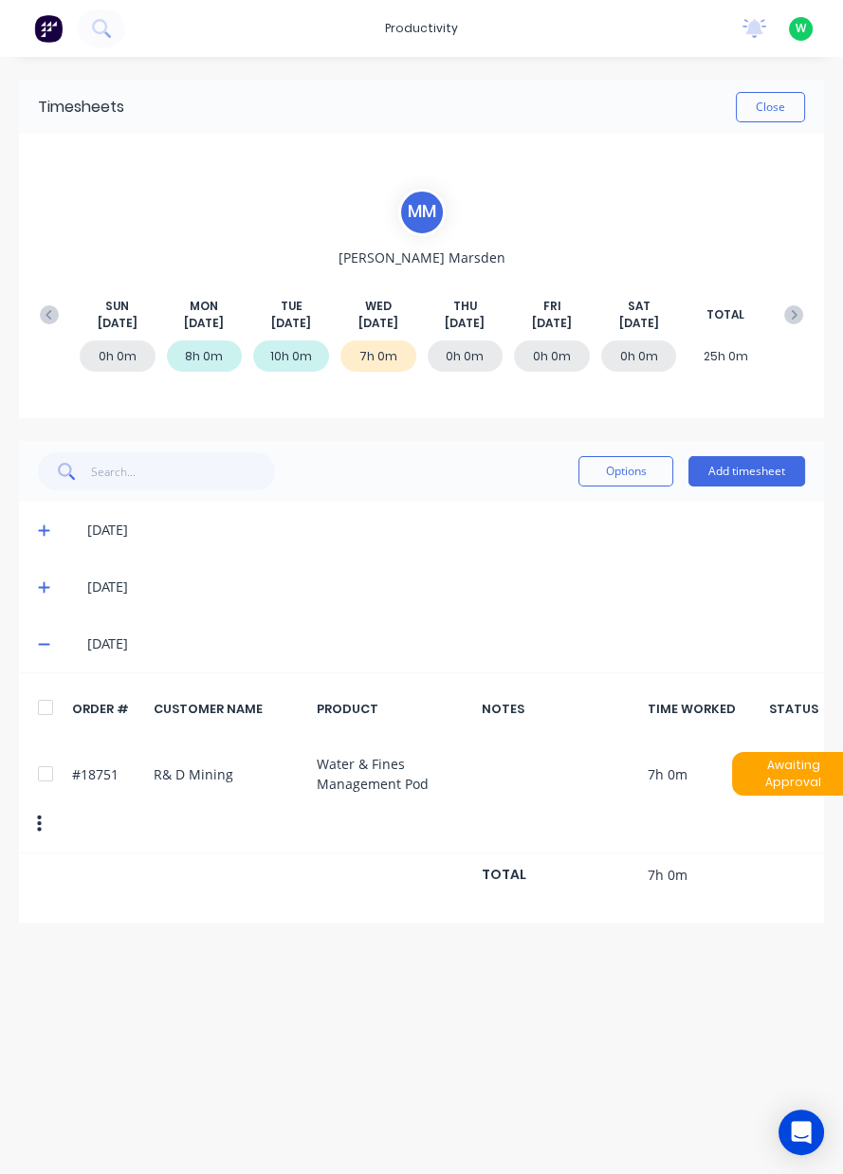
click at [741, 463] on button "Add timesheet" at bounding box center [746, 471] width 117 height 30
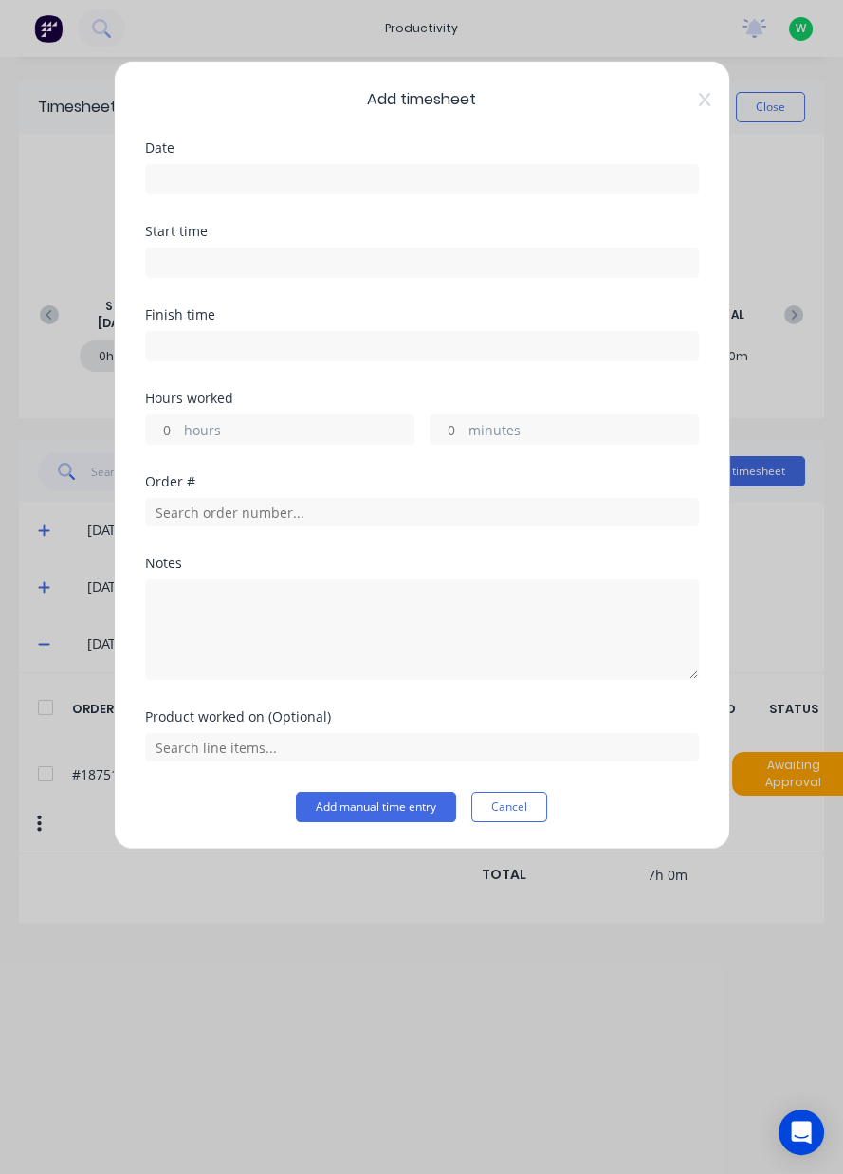
click at [627, 177] on input at bounding box center [422, 179] width 552 height 28
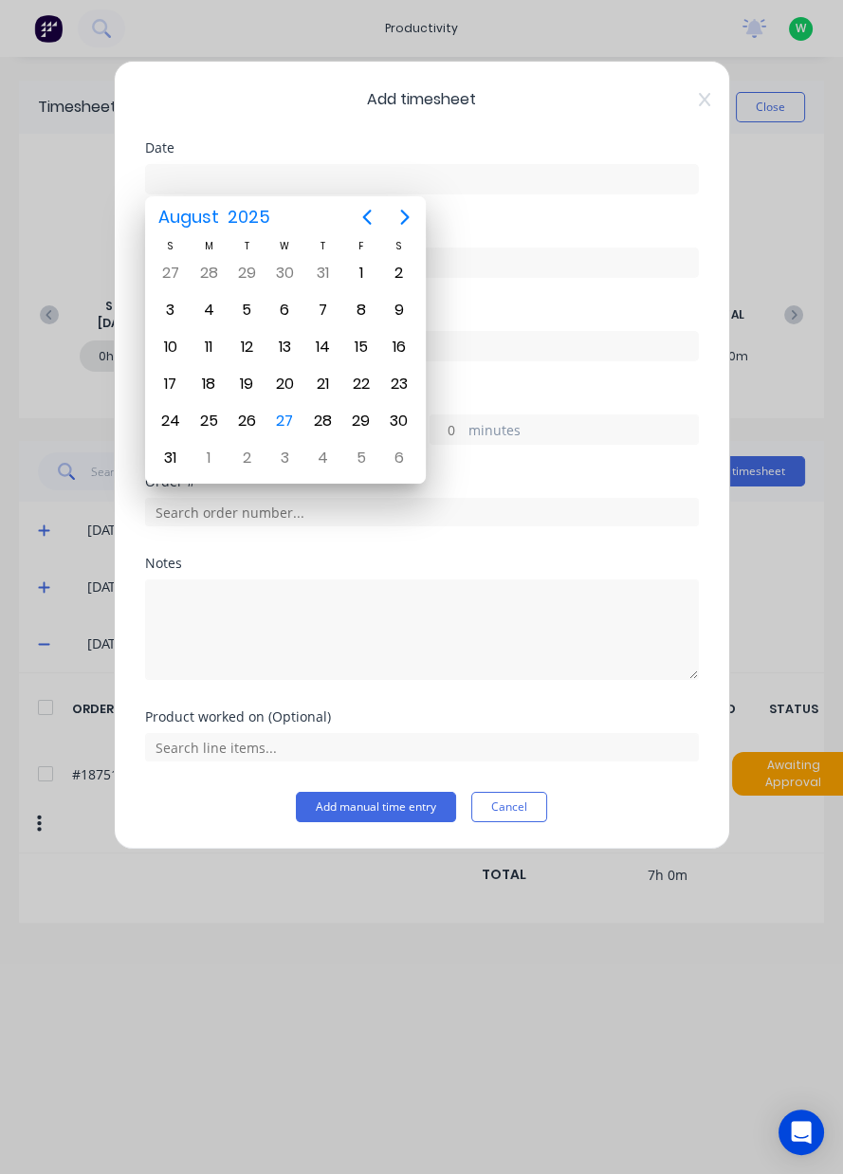
click at [286, 415] on div "27" at bounding box center [284, 421] width 28 height 28
type input "[DATE]"
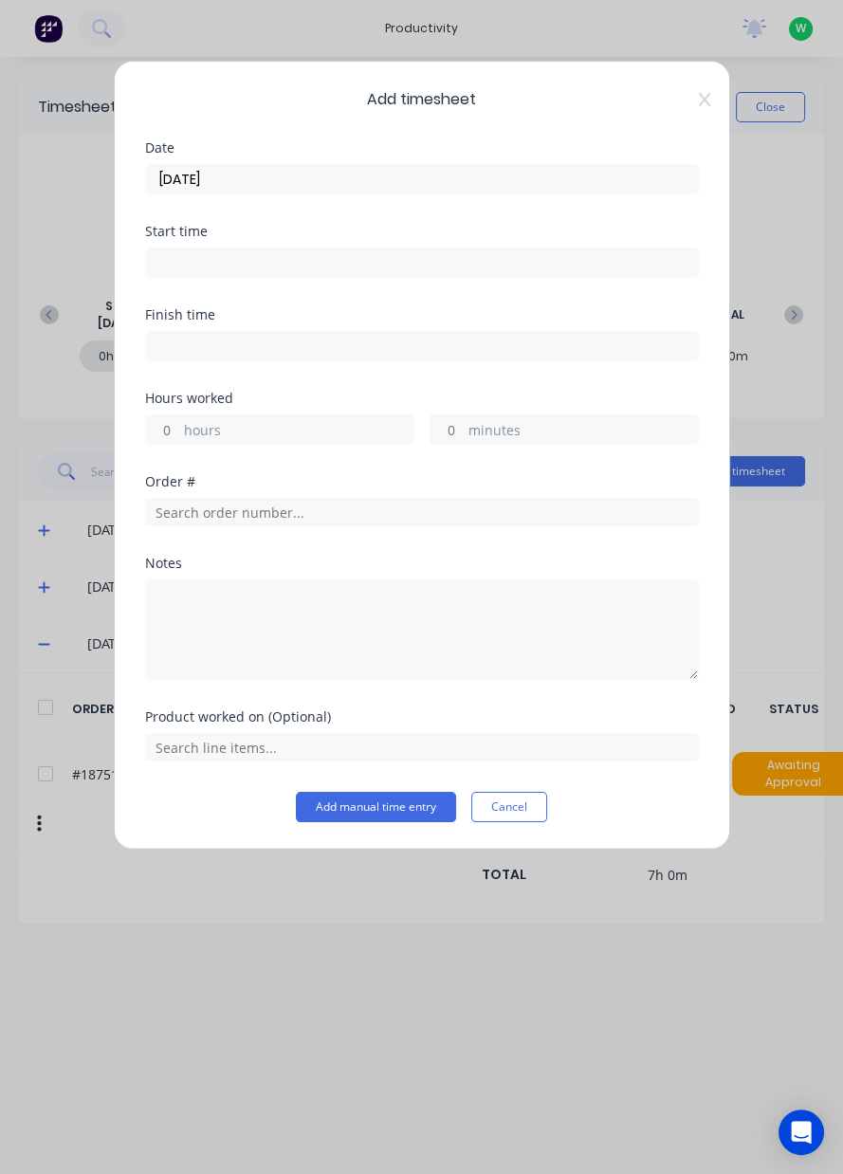
click at [310, 422] on label "hours" at bounding box center [298, 432] width 229 height 24
click at [179, 422] on input "hours" at bounding box center [162, 429] width 33 height 28
type input "1"
click at [303, 507] on input "text" at bounding box center [422, 512] width 554 height 28
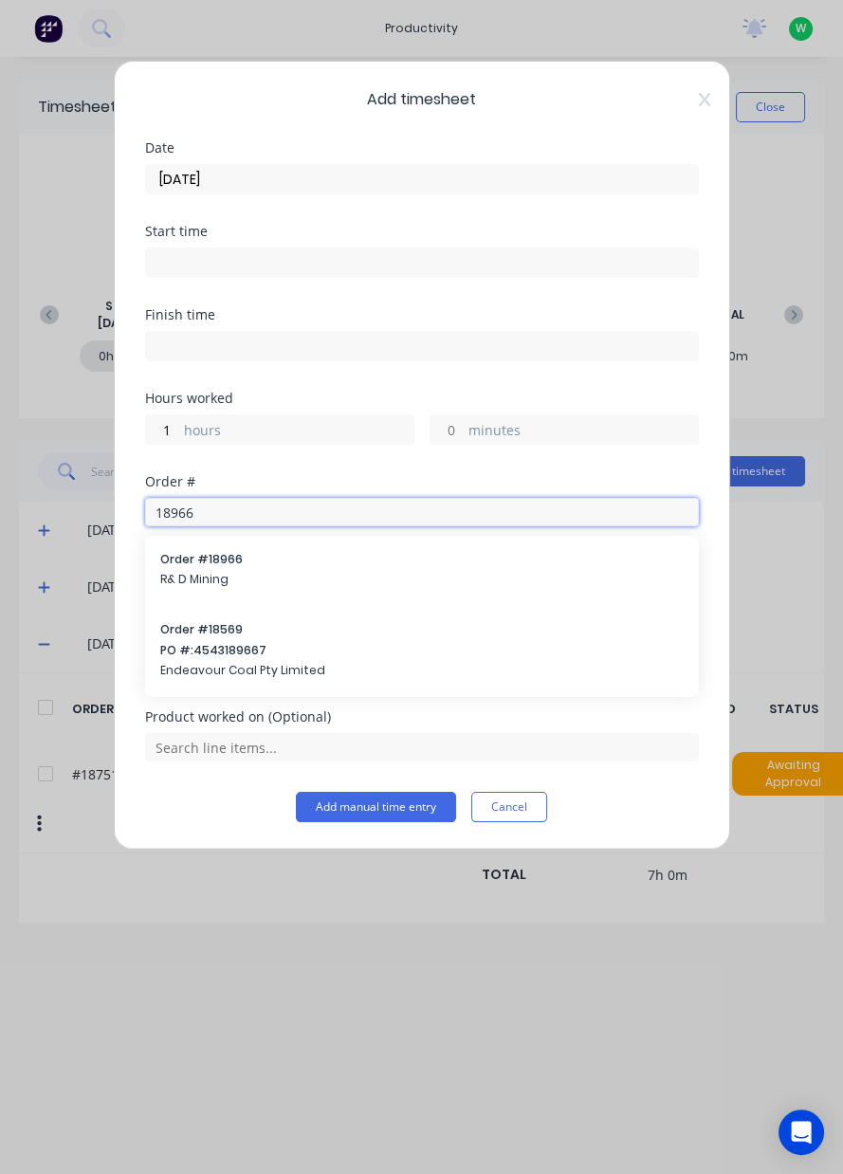
type input "18966"
click at [322, 571] on span "R& D Mining" at bounding box center [421, 579] width 523 height 17
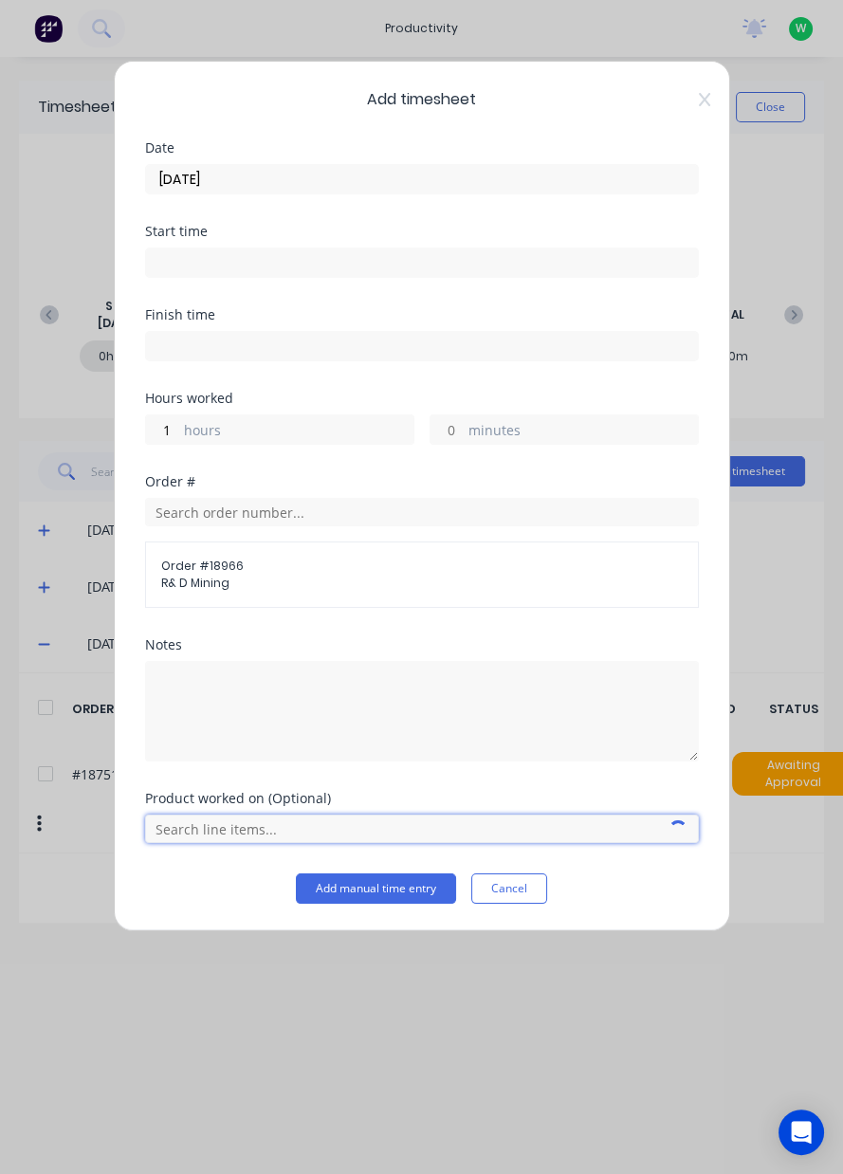
click at [266, 830] on input "text" at bounding box center [422, 829] width 554 height 28
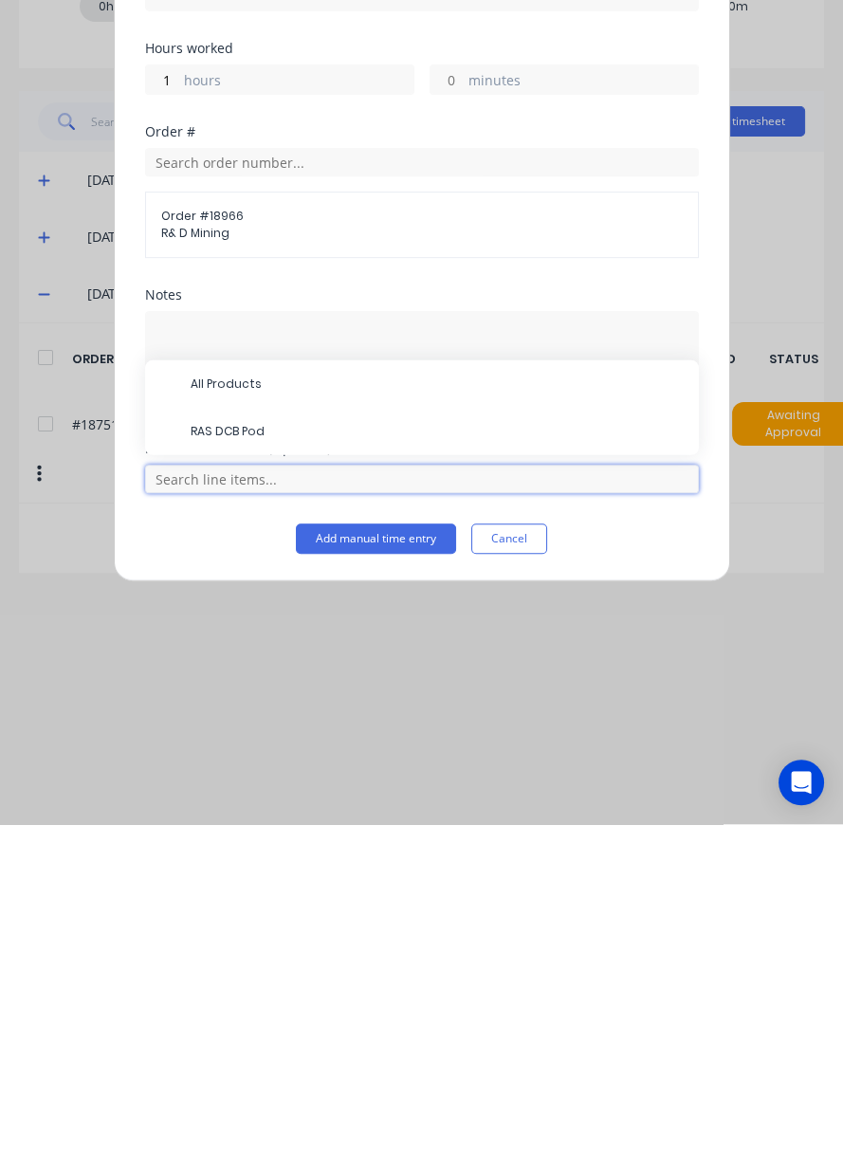
scroll to position [46, 0]
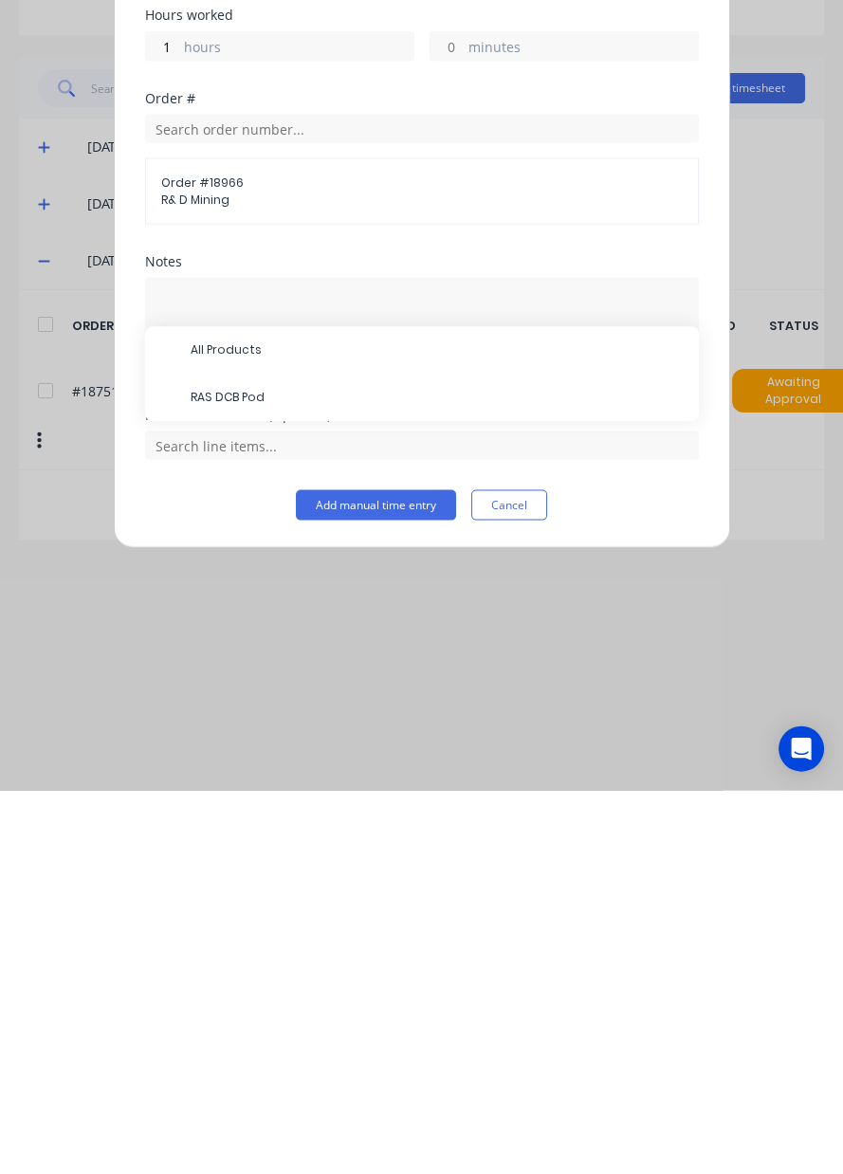
click at [332, 775] on span "RAS DCB Pod" at bounding box center [437, 781] width 493 height 17
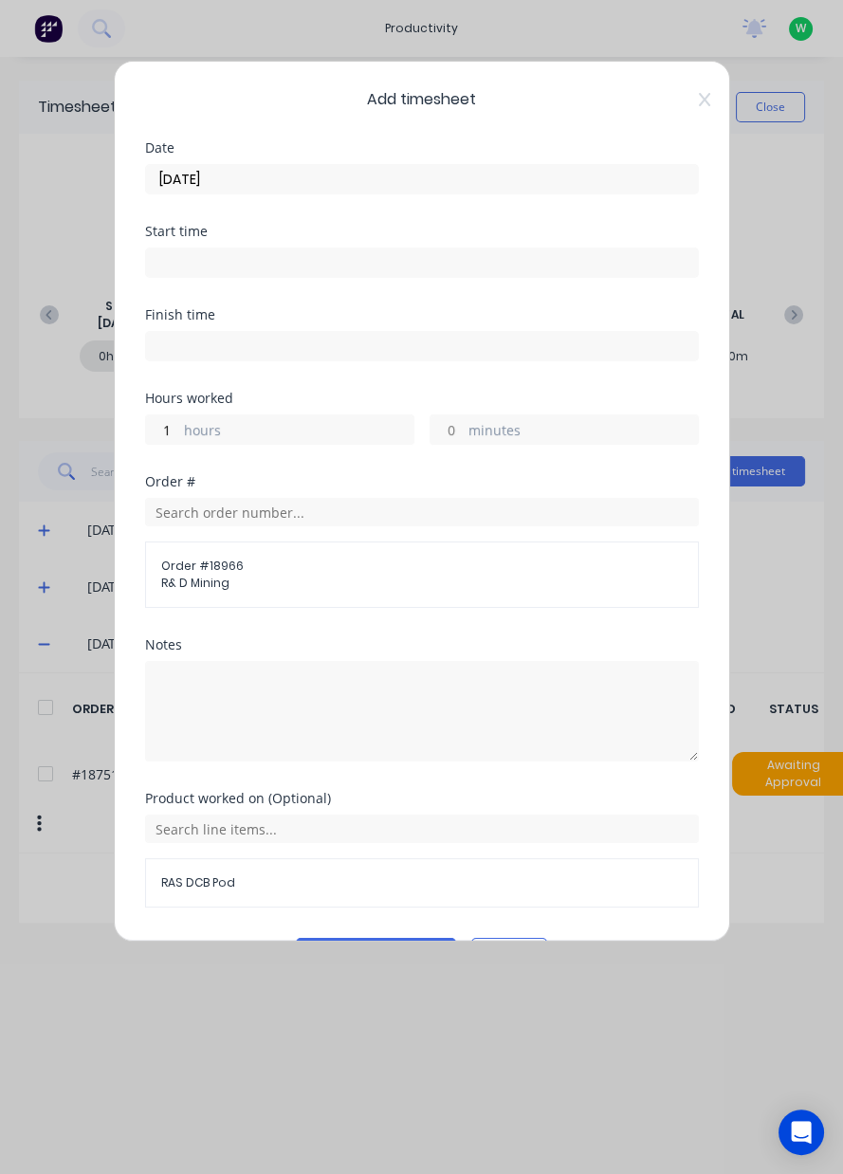
scroll to position [50, 0]
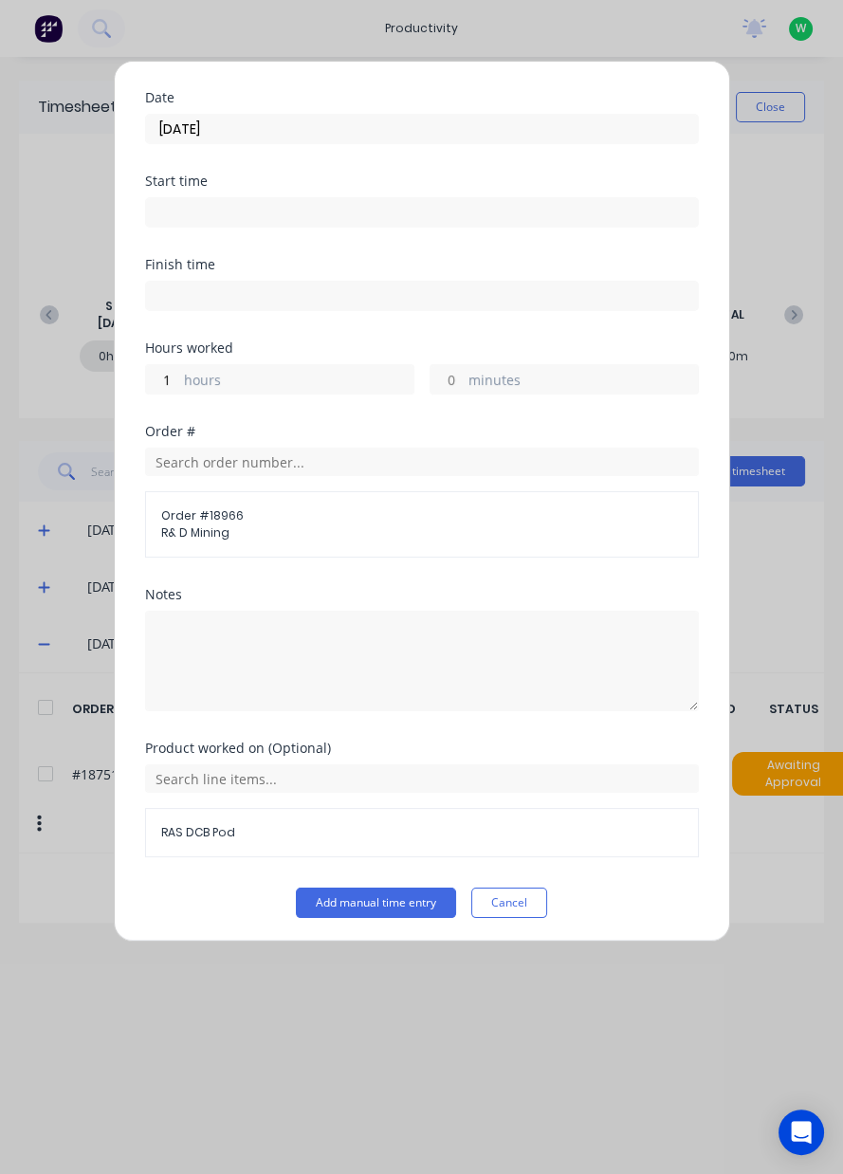
click at [375, 905] on button "Add manual time entry" at bounding box center [376, 903] width 160 height 30
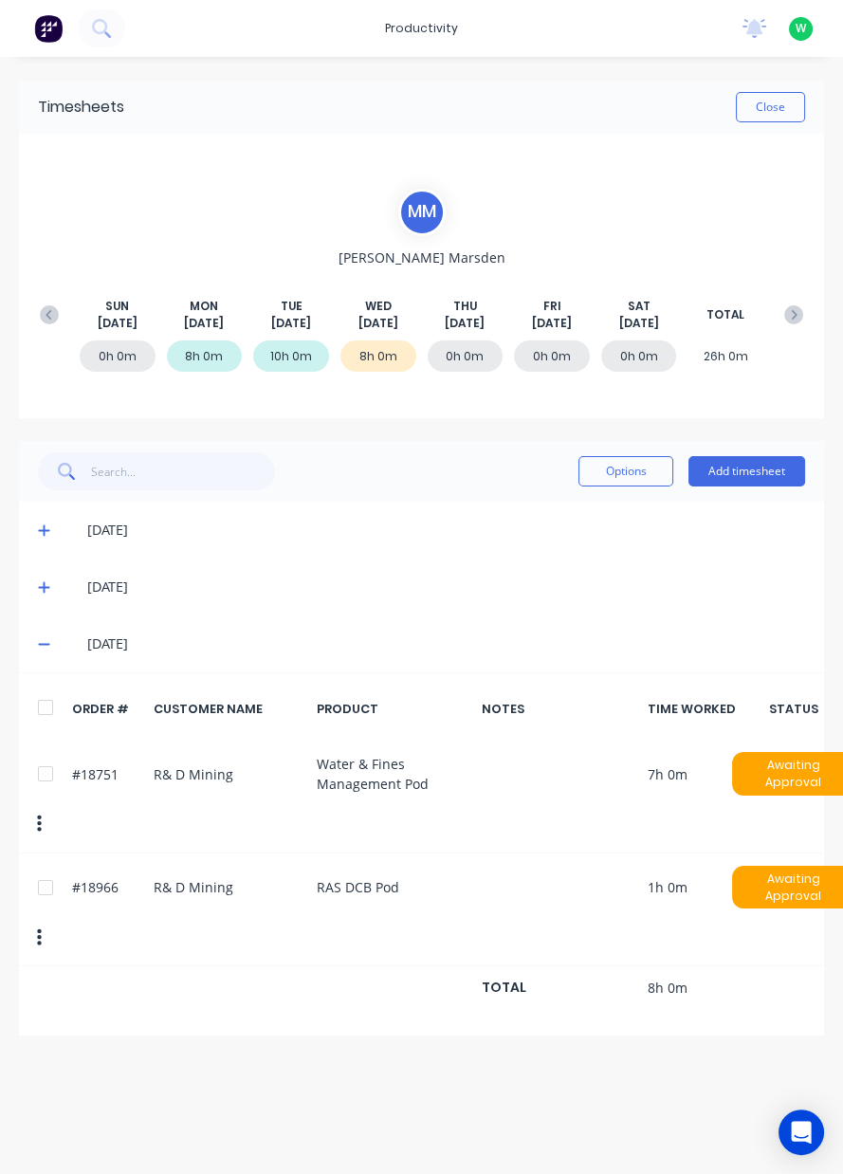
scroll to position [0, 0]
